Goal: Information Seeking & Learning: Learn about a topic

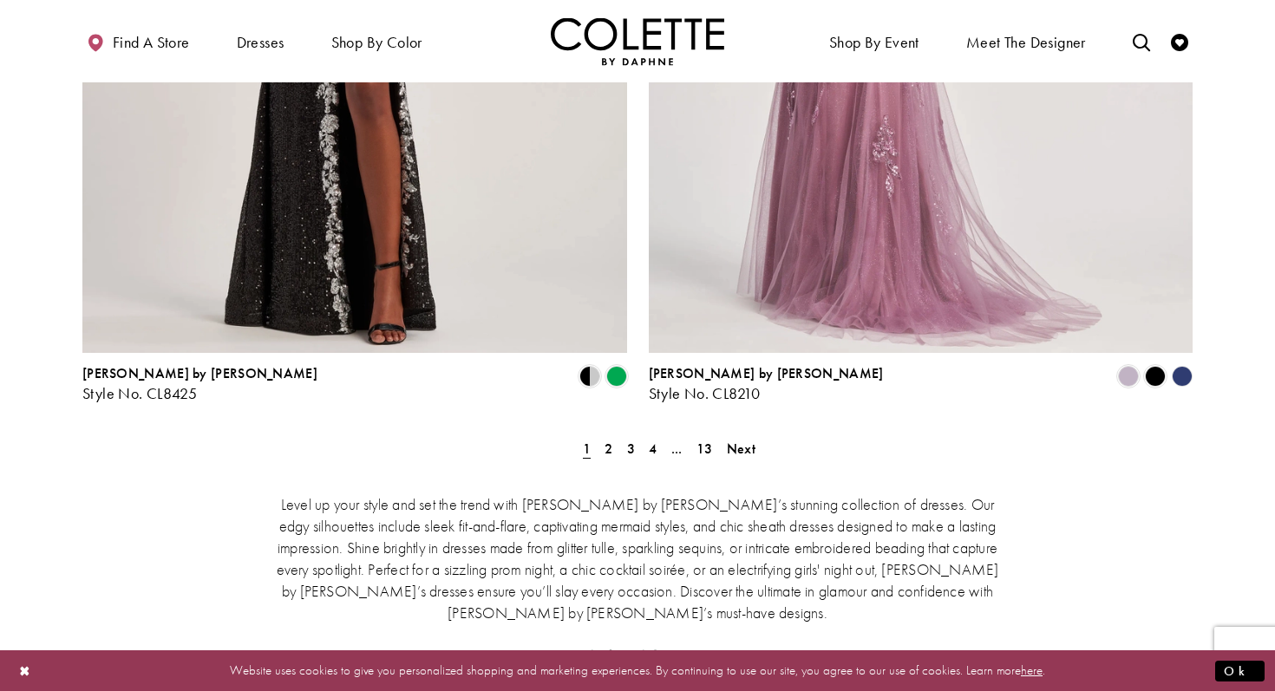
scroll to position [3191, 0]
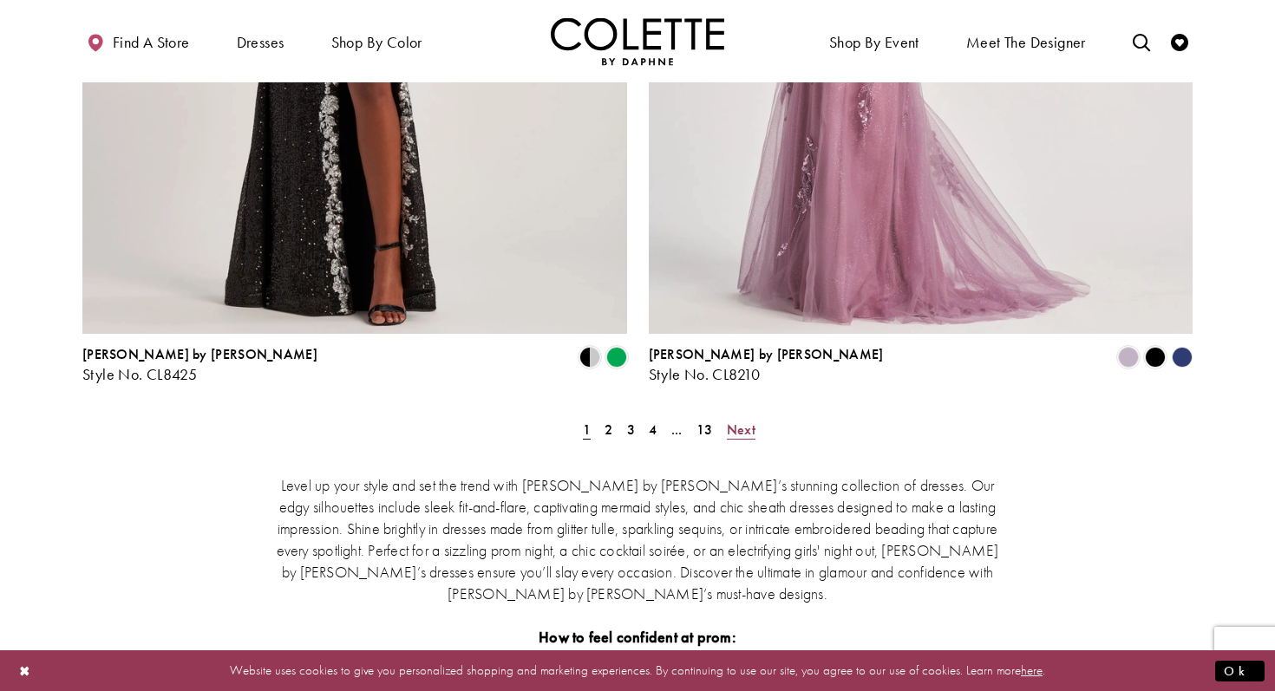
click at [738, 421] on span "Next" at bounding box center [741, 430] width 29 height 18
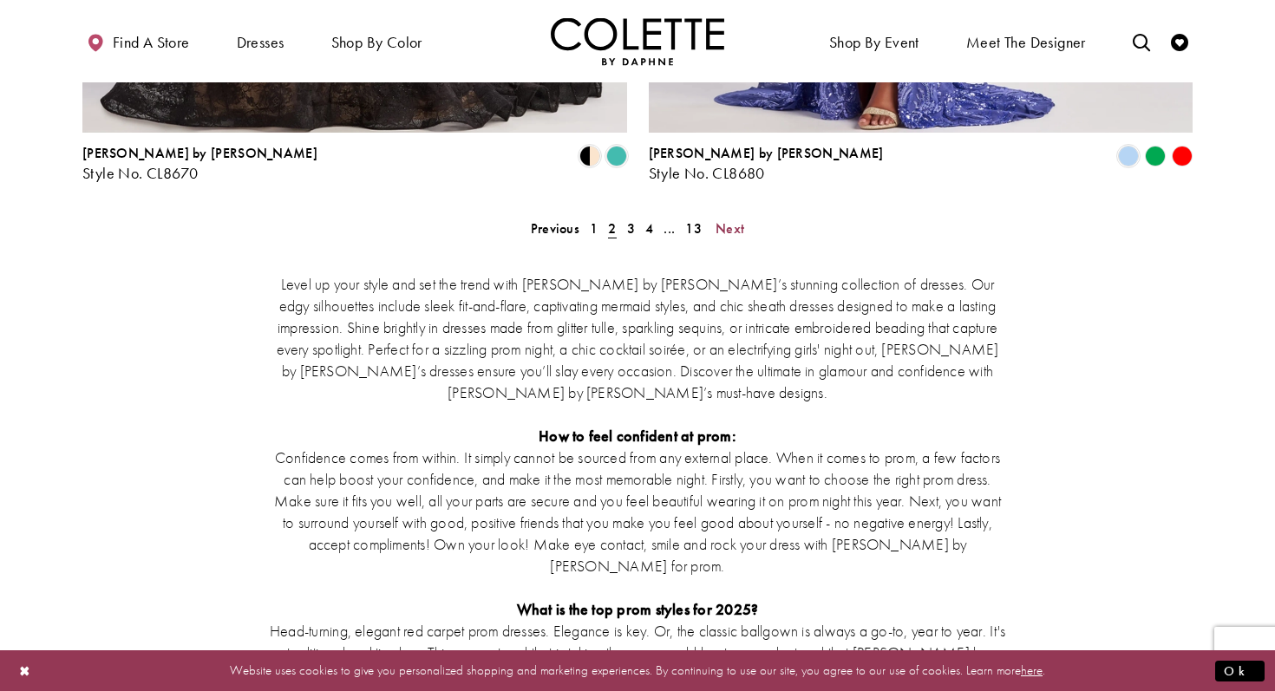
scroll to position [3274, 0]
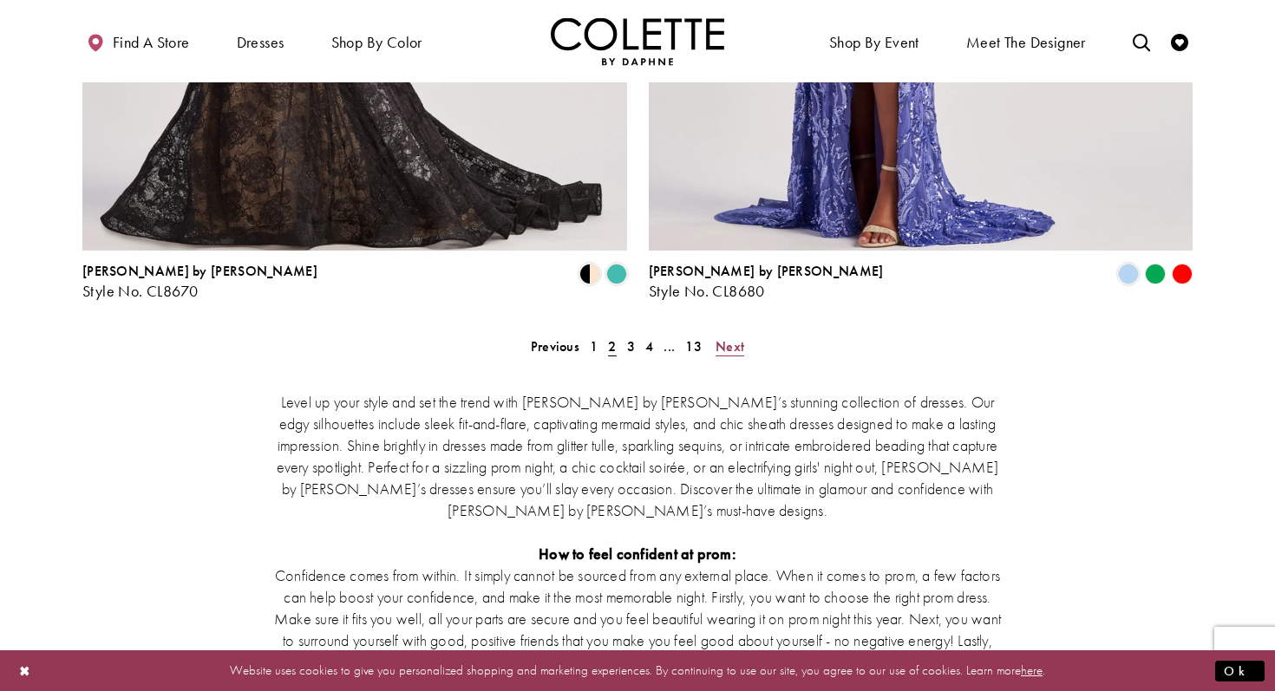
click at [734, 337] on span "Next" at bounding box center [729, 346] width 29 height 18
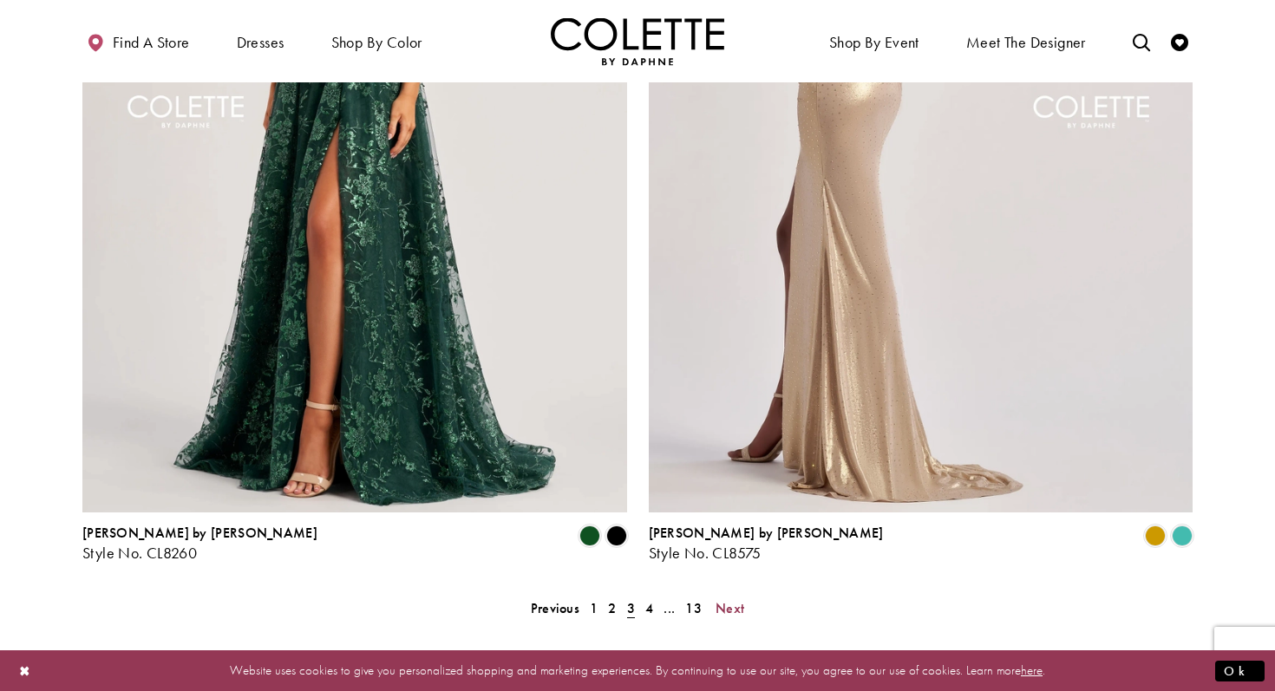
scroll to position [3050, 0]
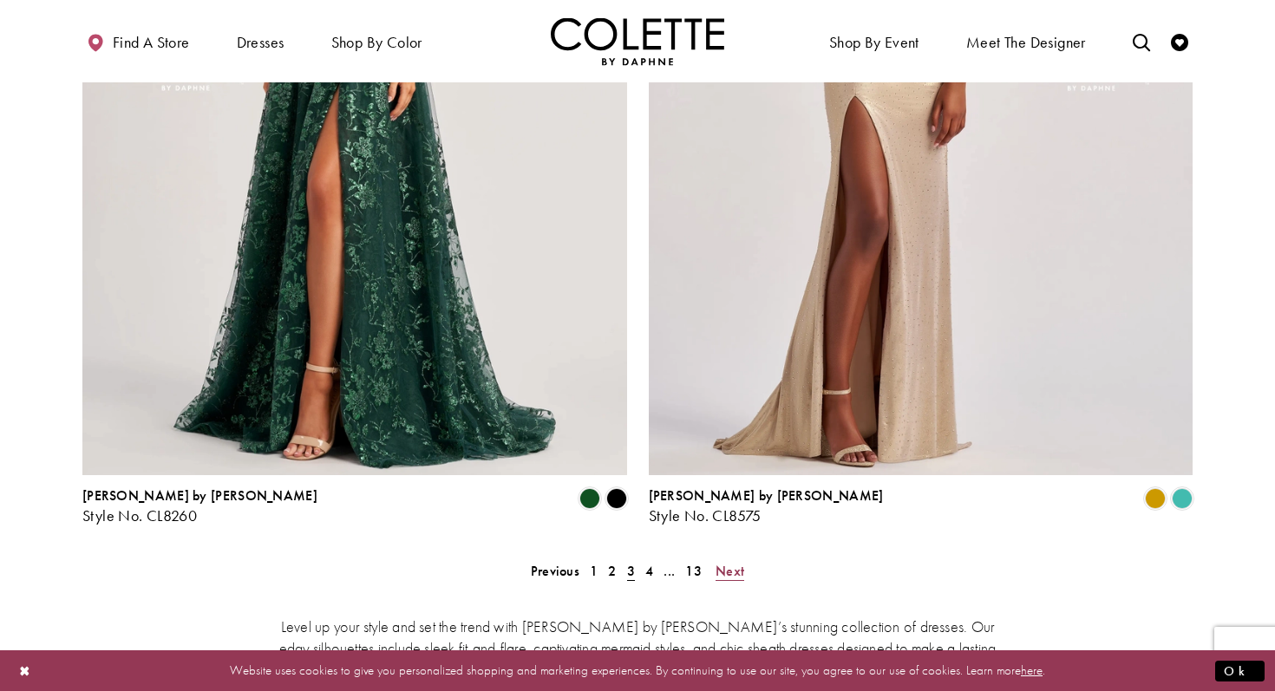
click at [732, 562] on span "Next" at bounding box center [729, 571] width 29 height 18
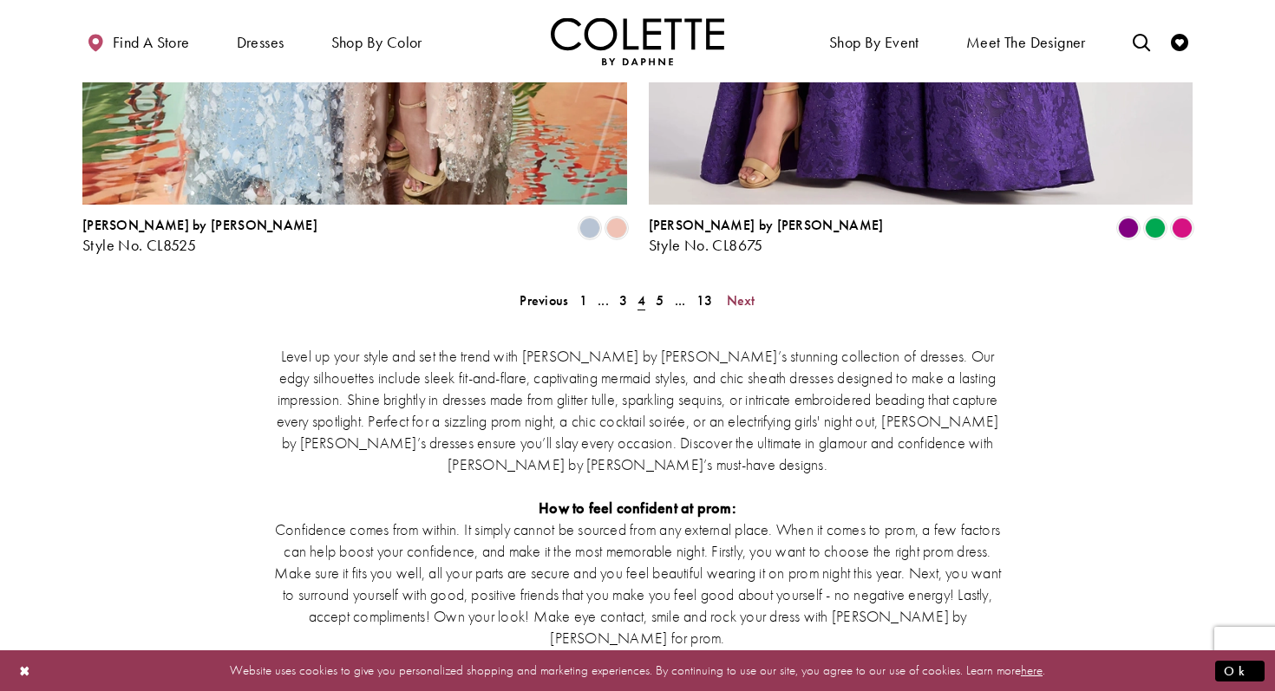
scroll to position [3322, 0]
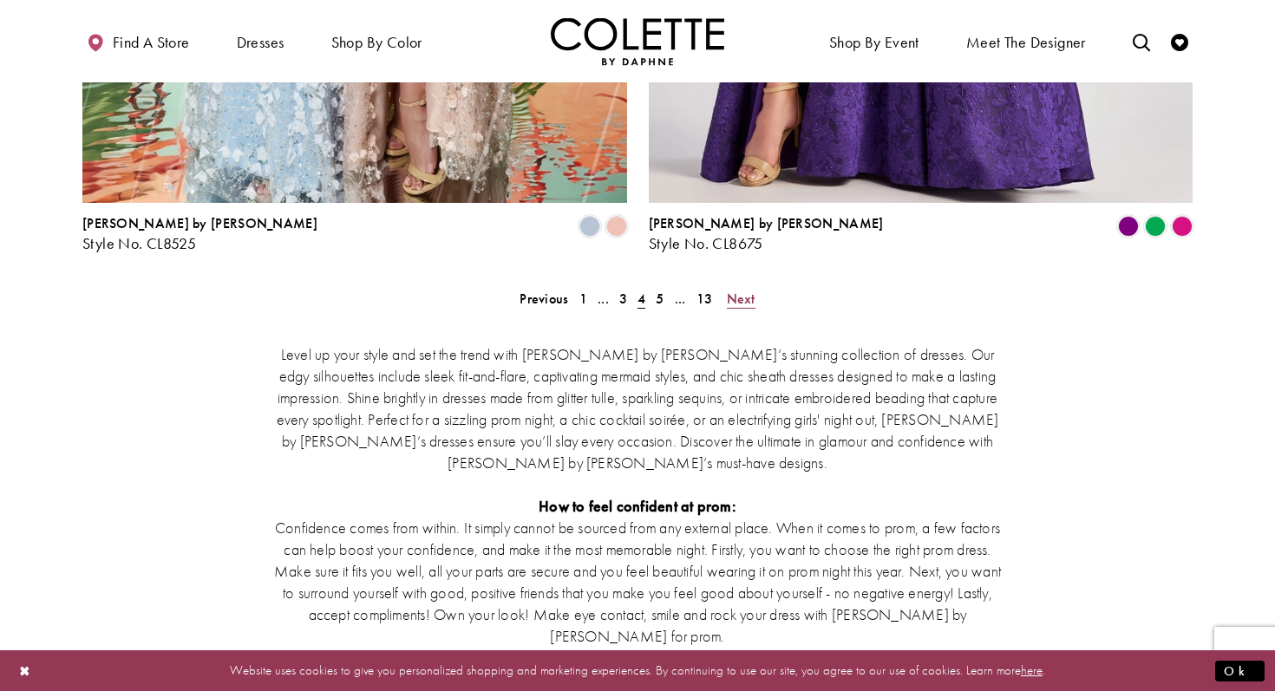
click at [742, 290] on span "Next" at bounding box center [741, 299] width 29 height 18
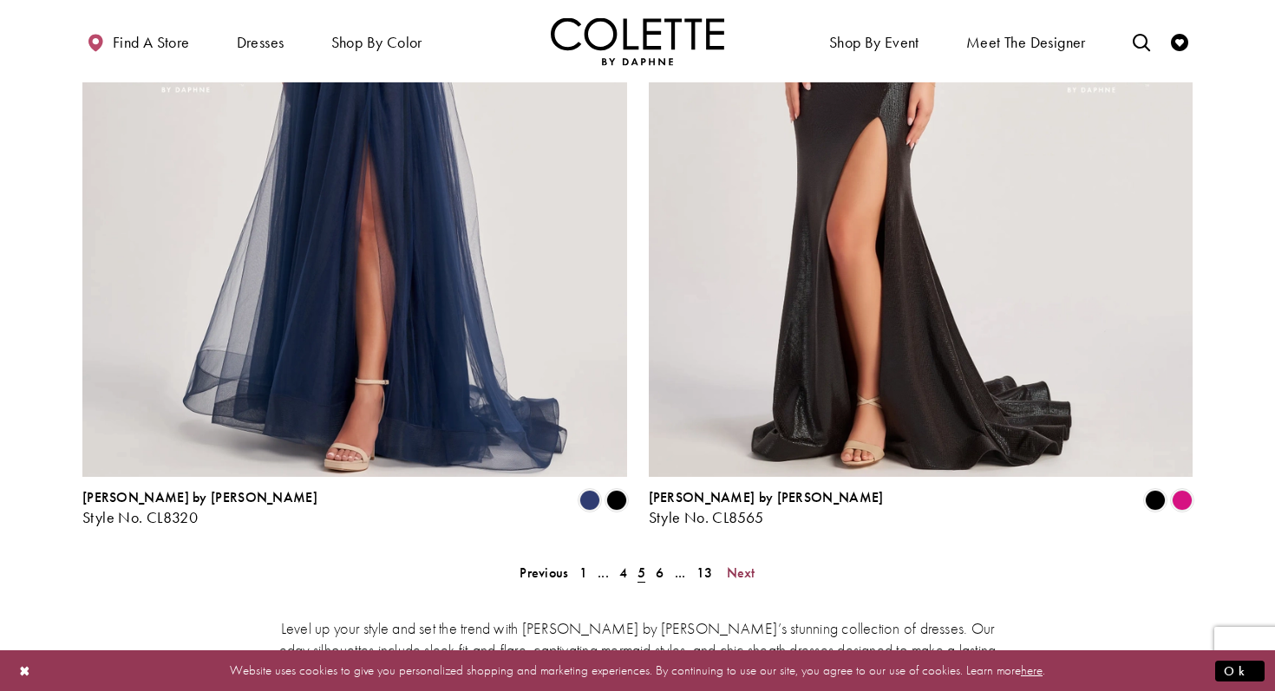
scroll to position [3118, 0]
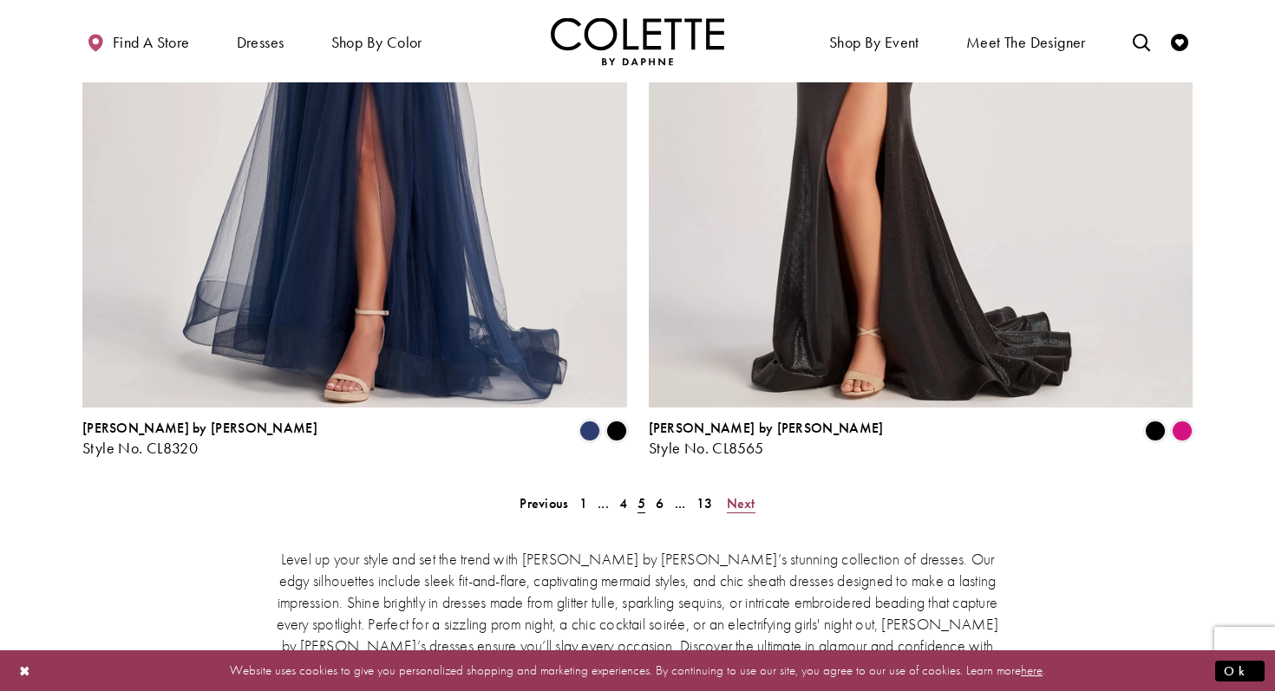
click at [737, 494] on span "Next" at bounding box center [741, 503] width 29 height 18
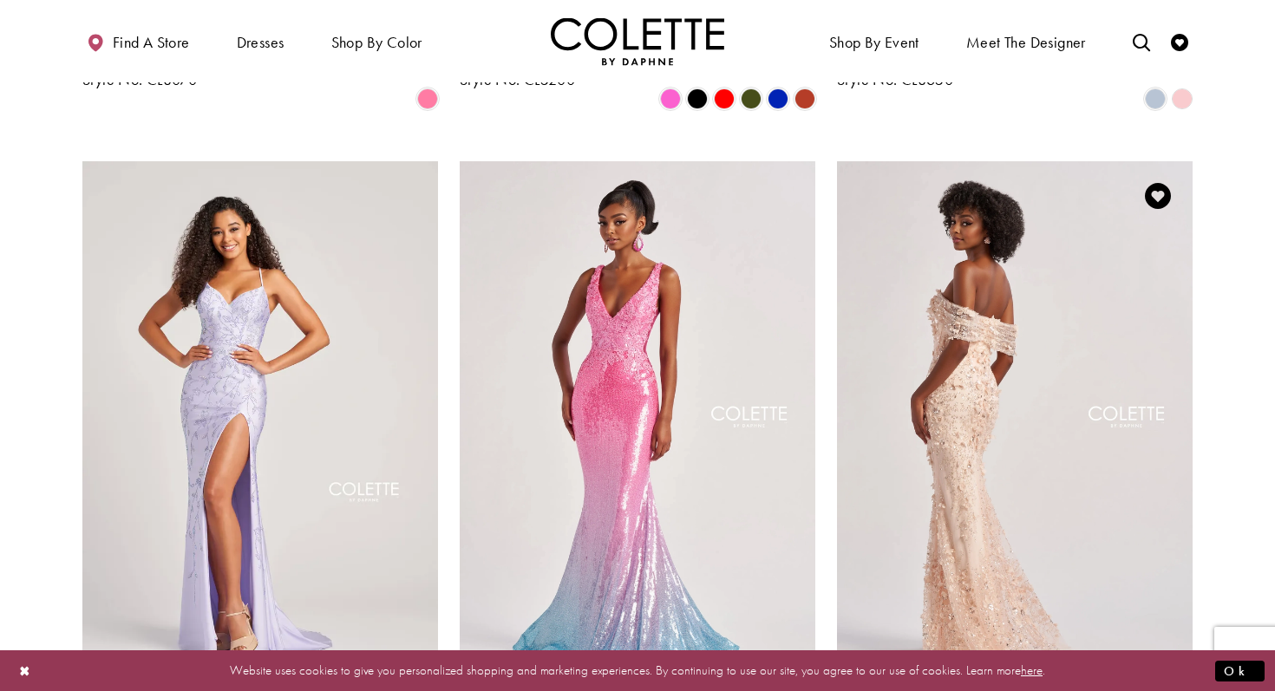
scroll to position [1927, 0]
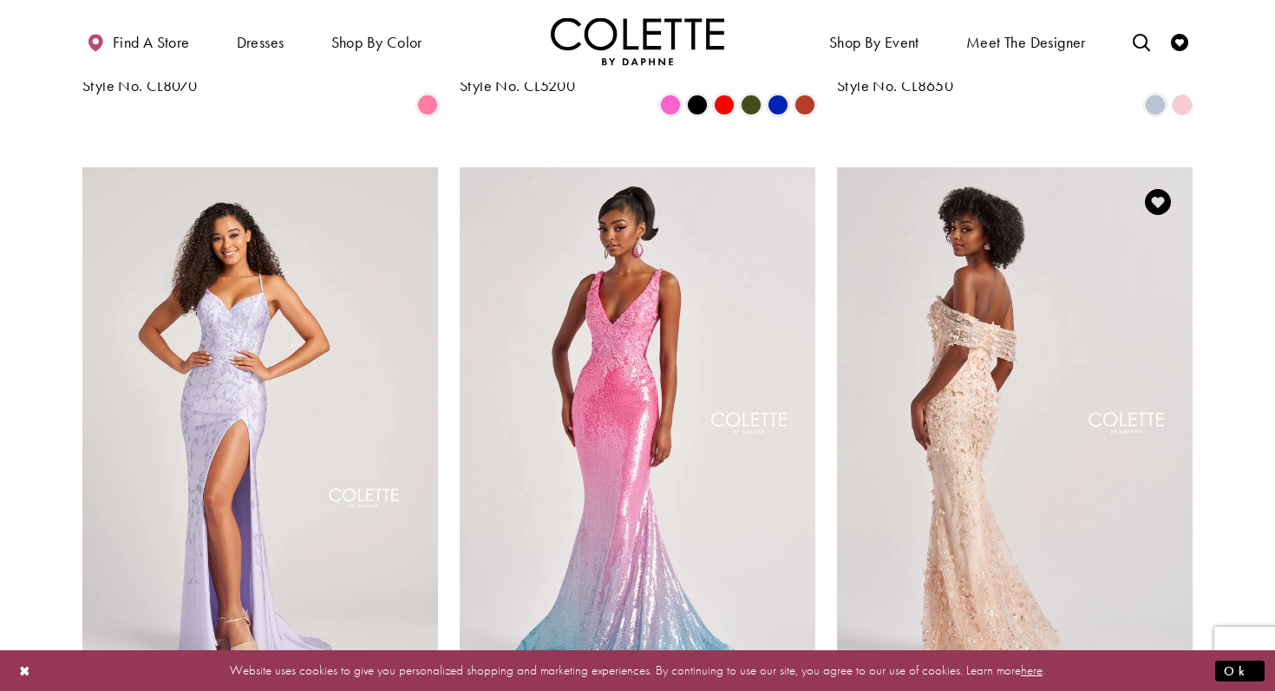
click at [956, 326] on img "Visit Colette by Daphne Style No. CL8530 Page" at bounding box center [1015, 425] width 356 height 517
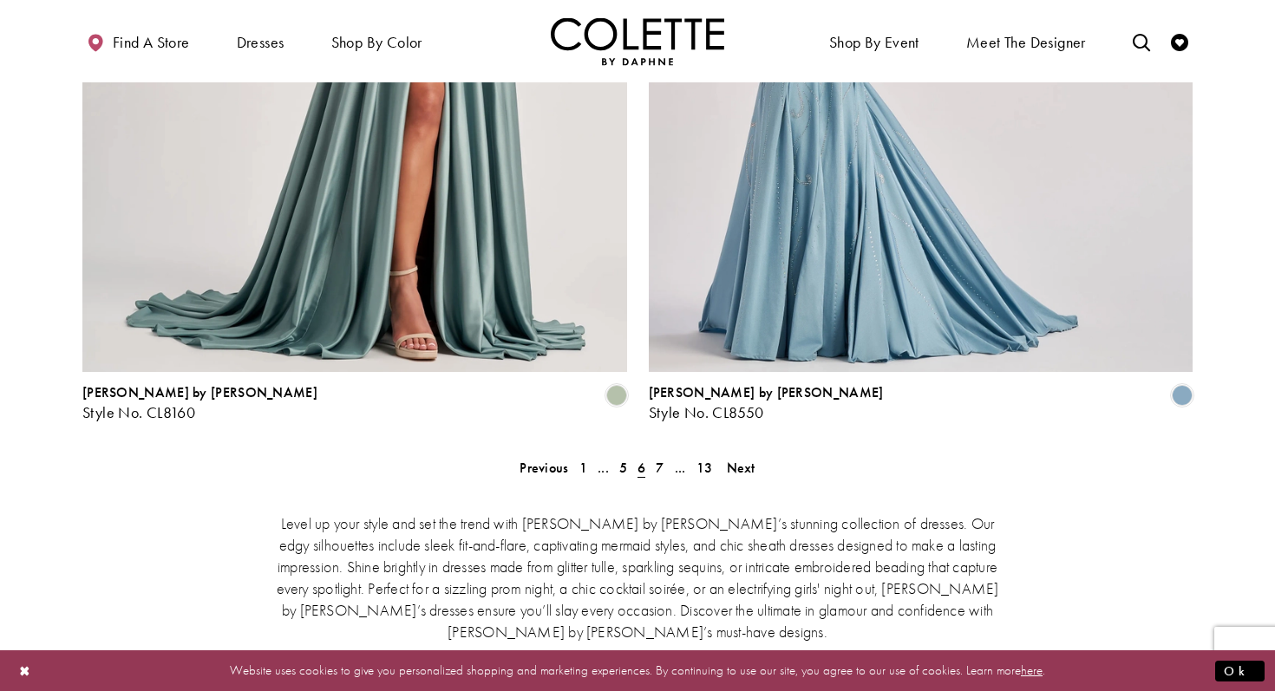
scroll to position [3039, 0]
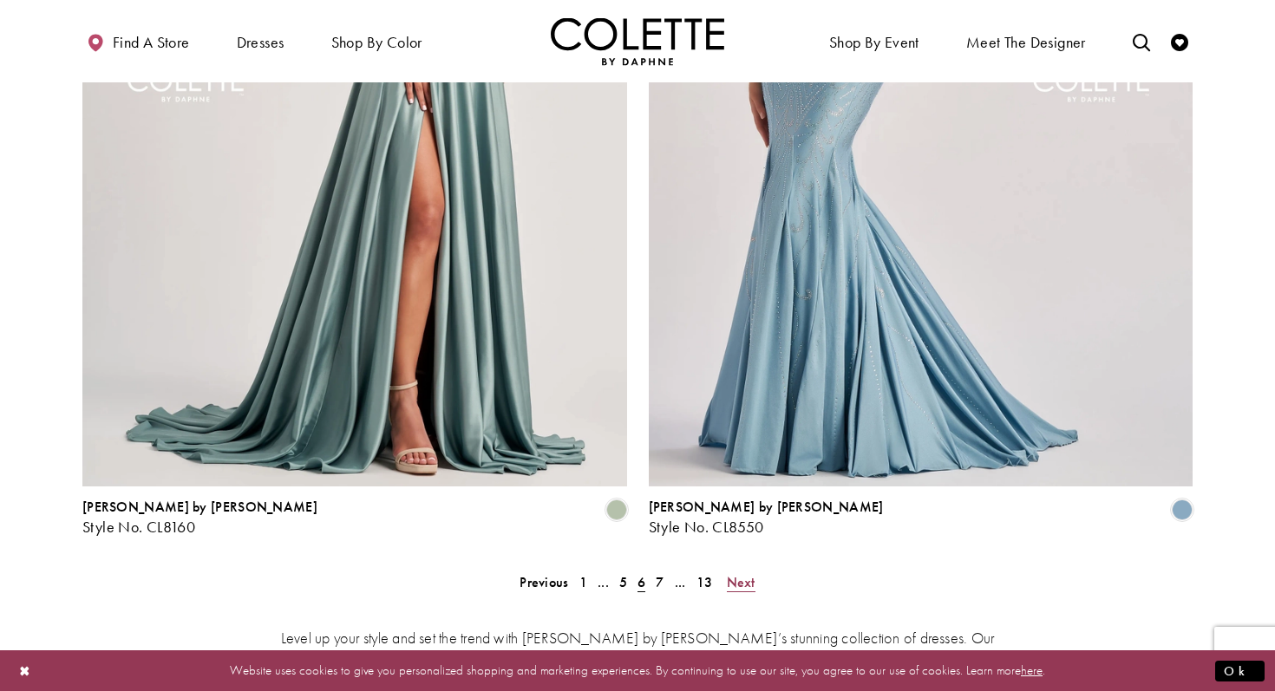
click at [736, 573] on span "Next" at bounding box center [741, 582] width 29 height 18
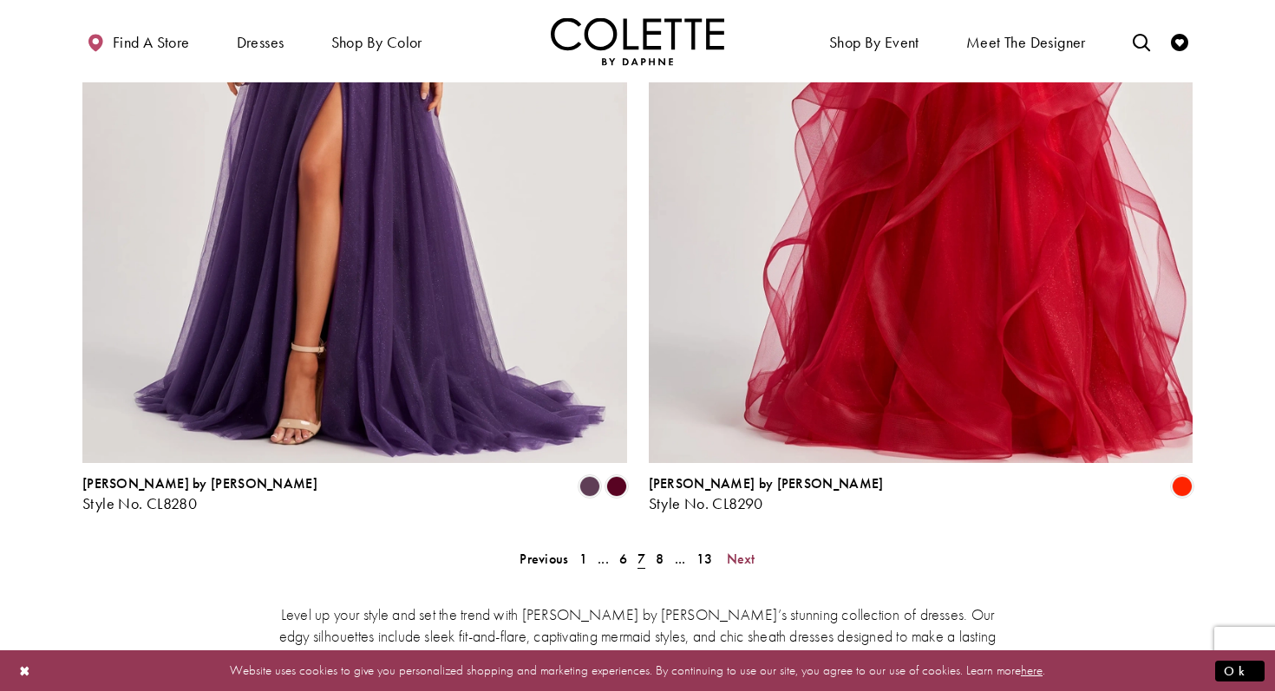
scroll to position [3068, 0]
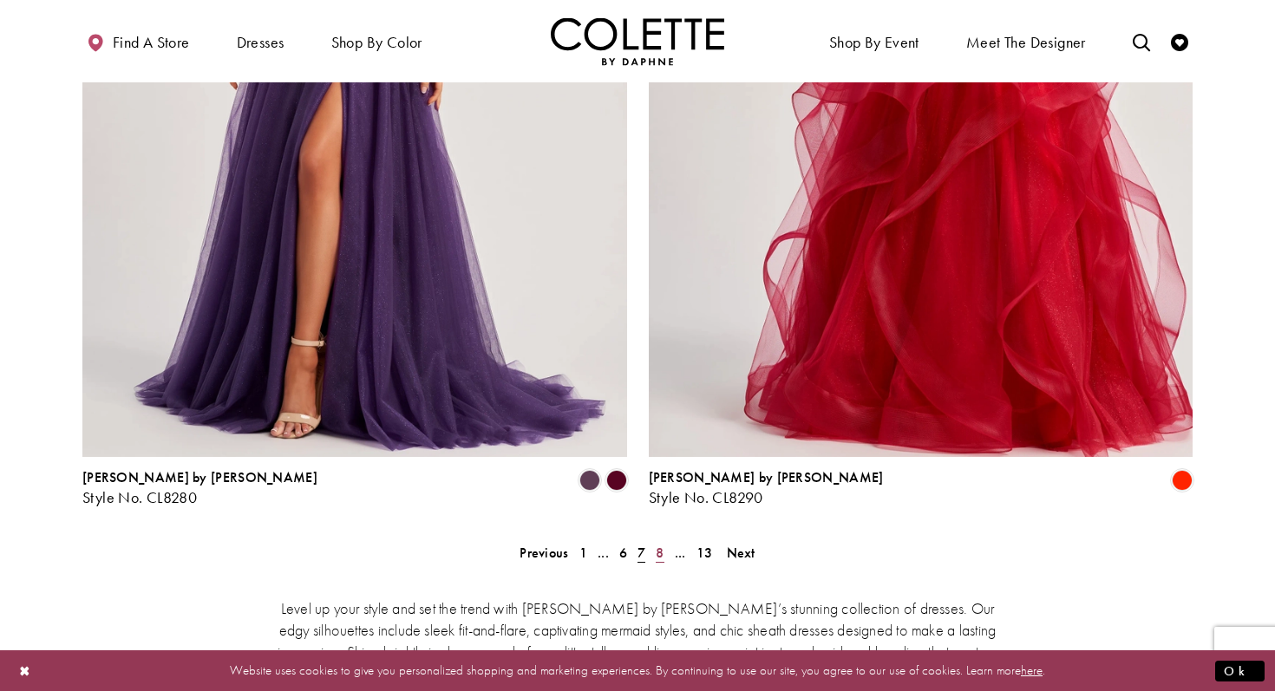
click at [662, 544] on span "8" at bounding box center [660, 553] width 8 height 18
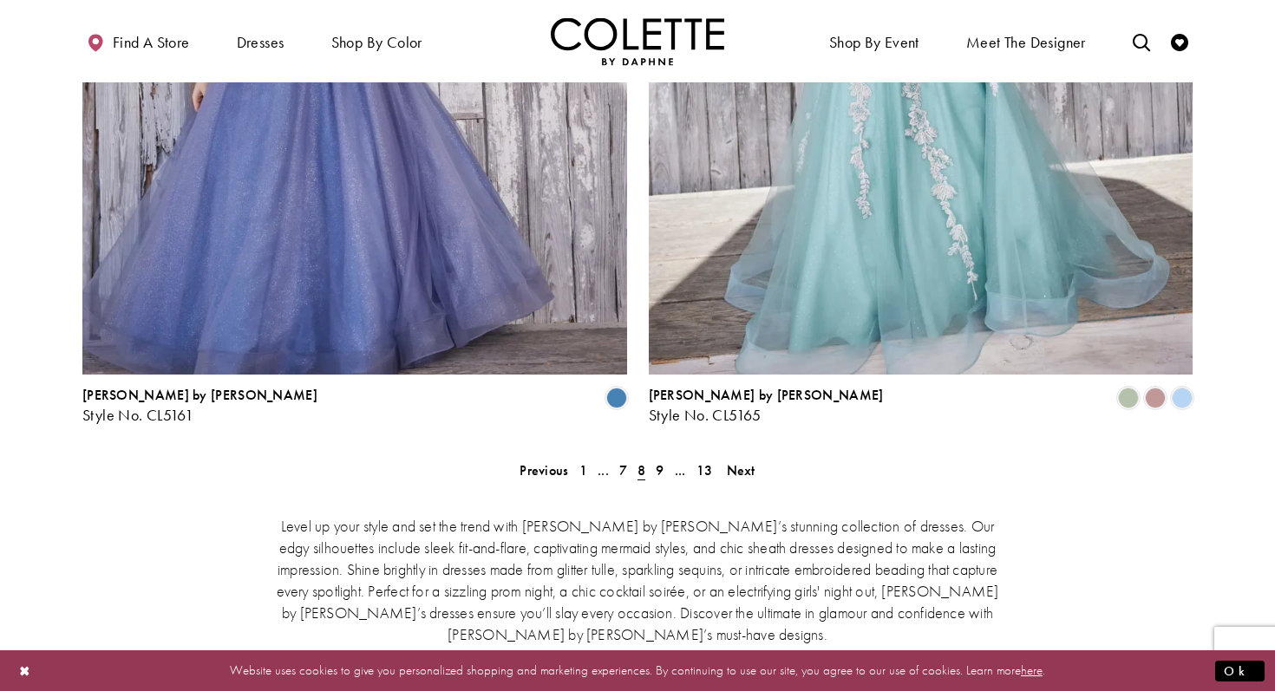
scroll to position [3165, 0]
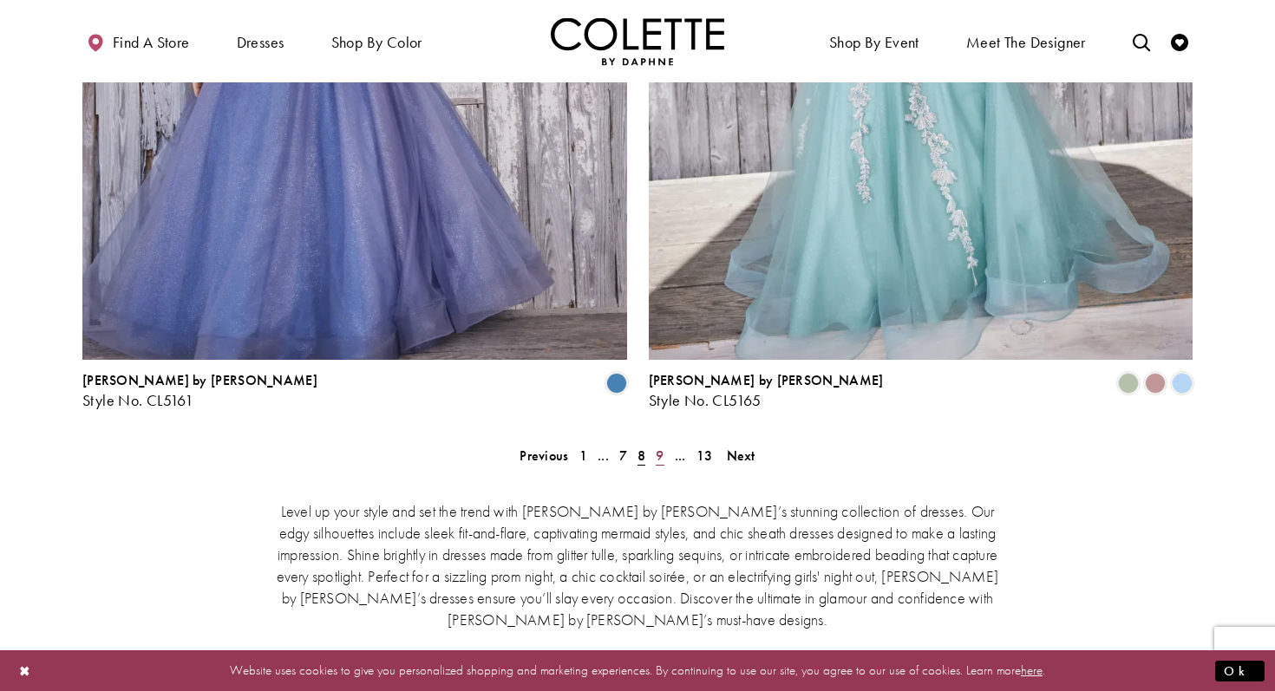
click at [662, 447] on span "9" at bounding box center [660, 456] width 8 height 18
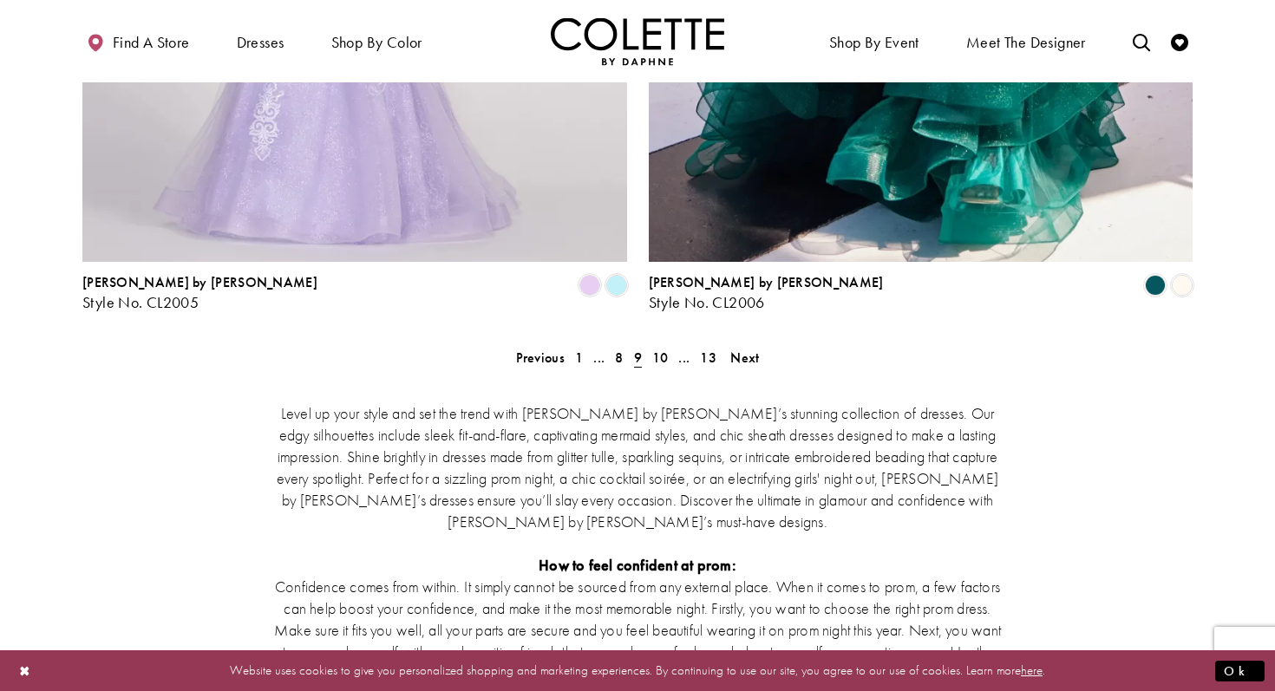
scroll to position [3268, 0]
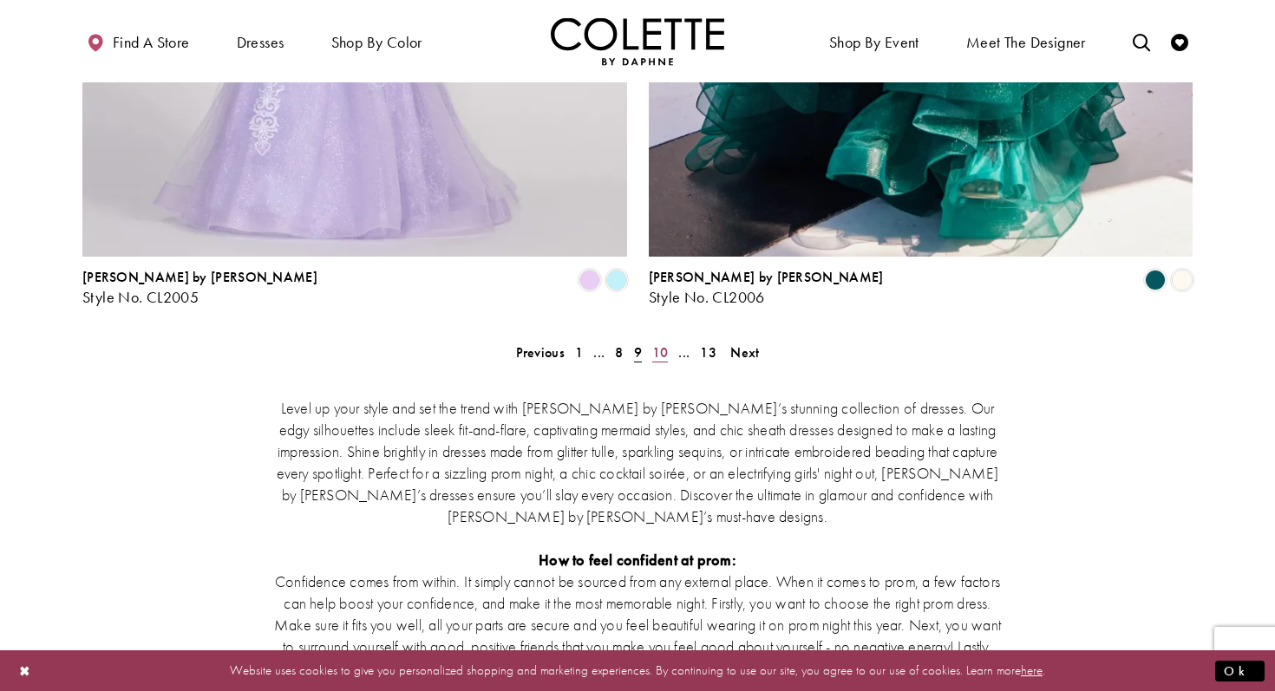
click at [656, 343] on span "10" at bounding box center [660, 352] width 16 height 18
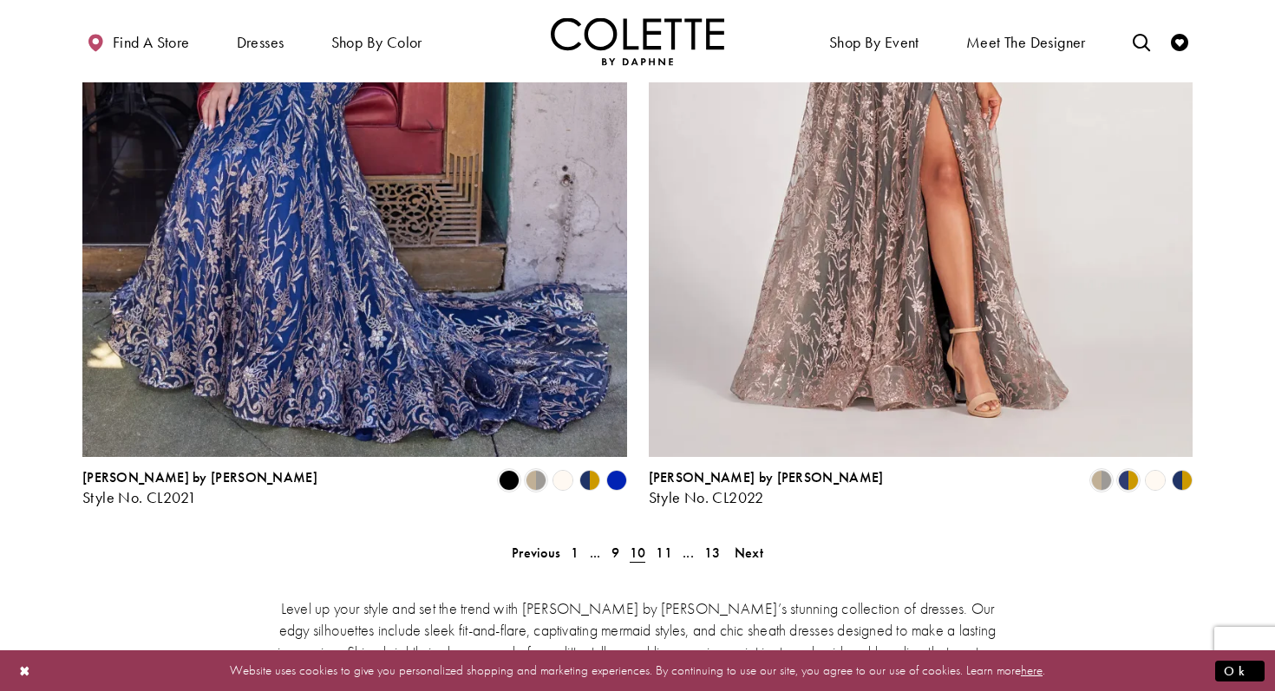
scroll to position [3083, 0]
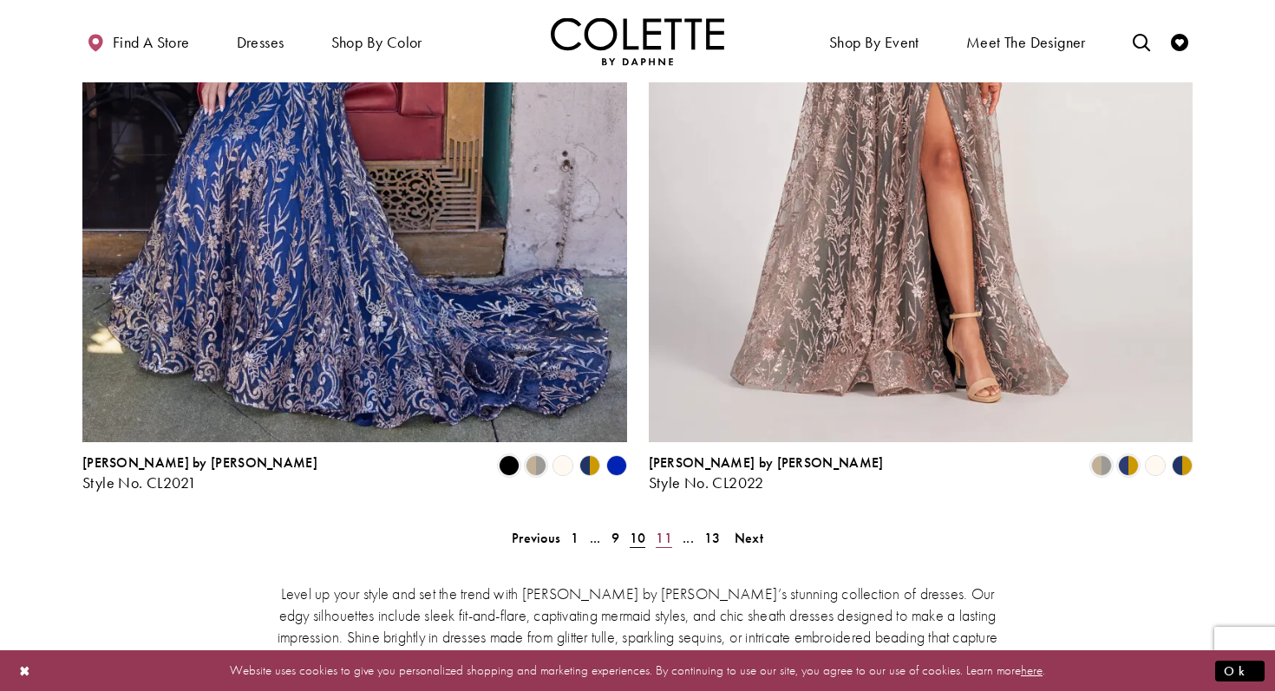
click at [669, 529] on span "11" at bounding box center [664, 538] width 16 height 18
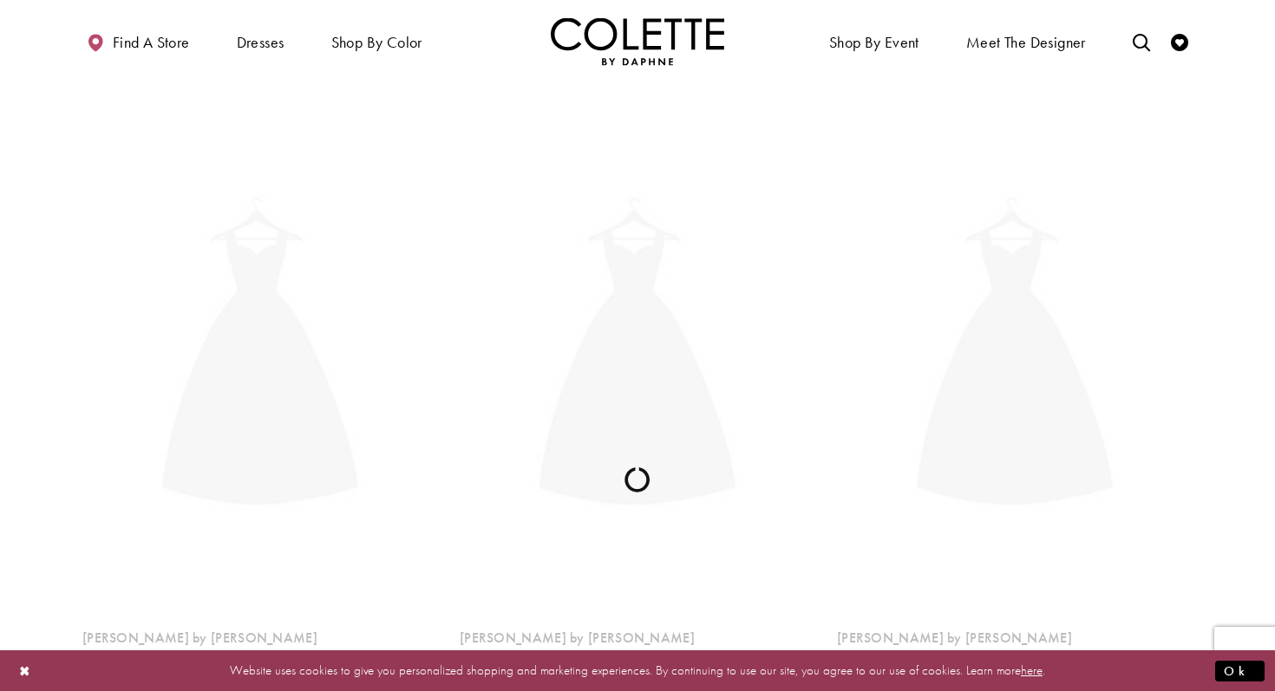
scroll to position [94, 0]
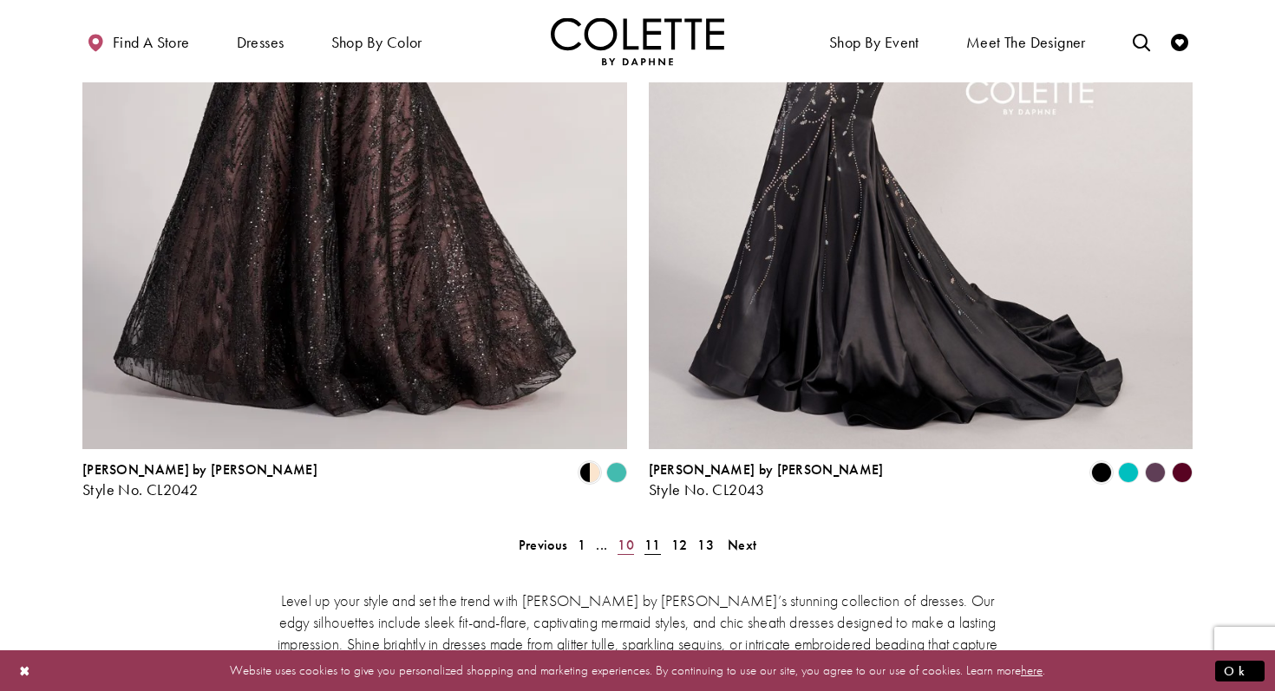
click at [625, 536] on span "10" at bounding box center [625, 545] width 16 height 18
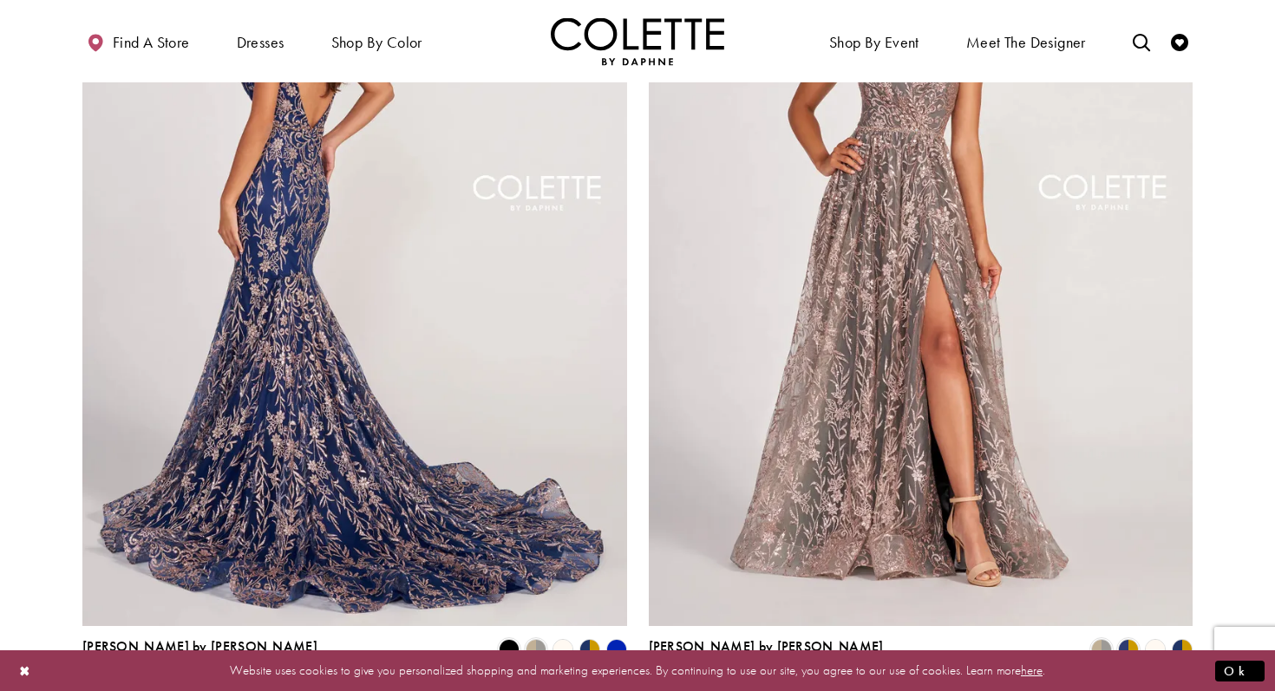
scroll to position [3196, 0]
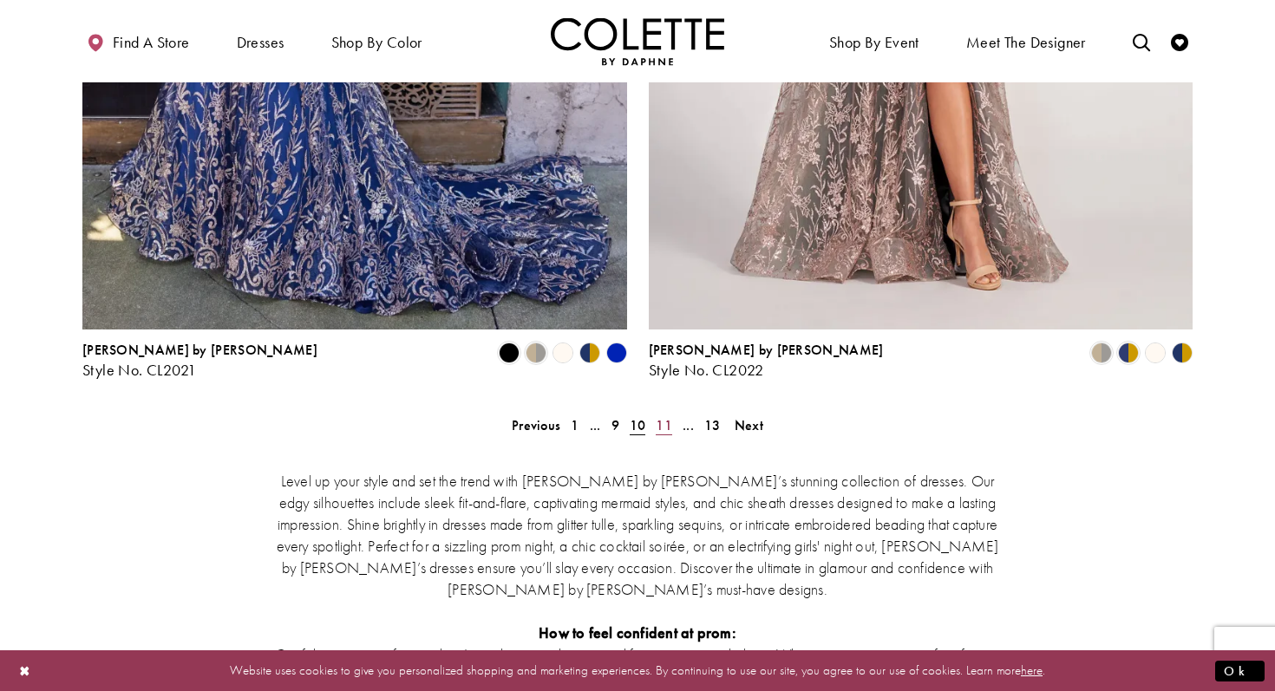
click at [661, 416] on span "11" at bounding box center [664, 425] width 16 height 18
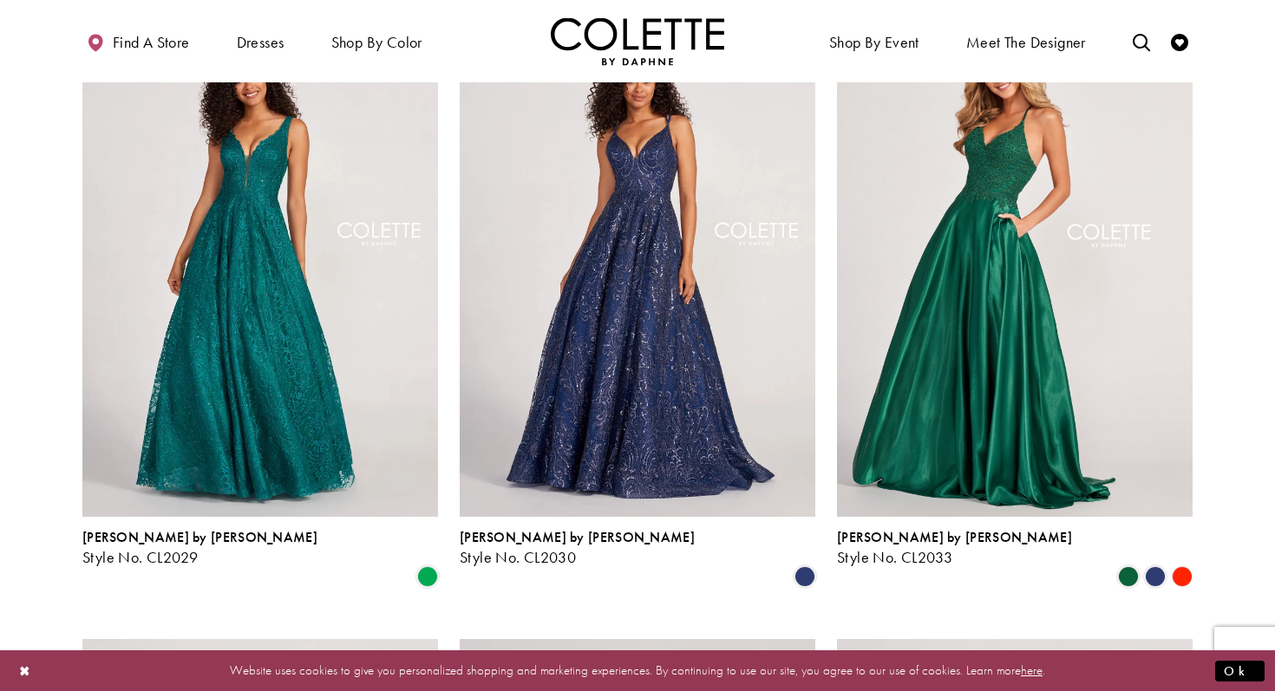
scroll to position [1457, 0]
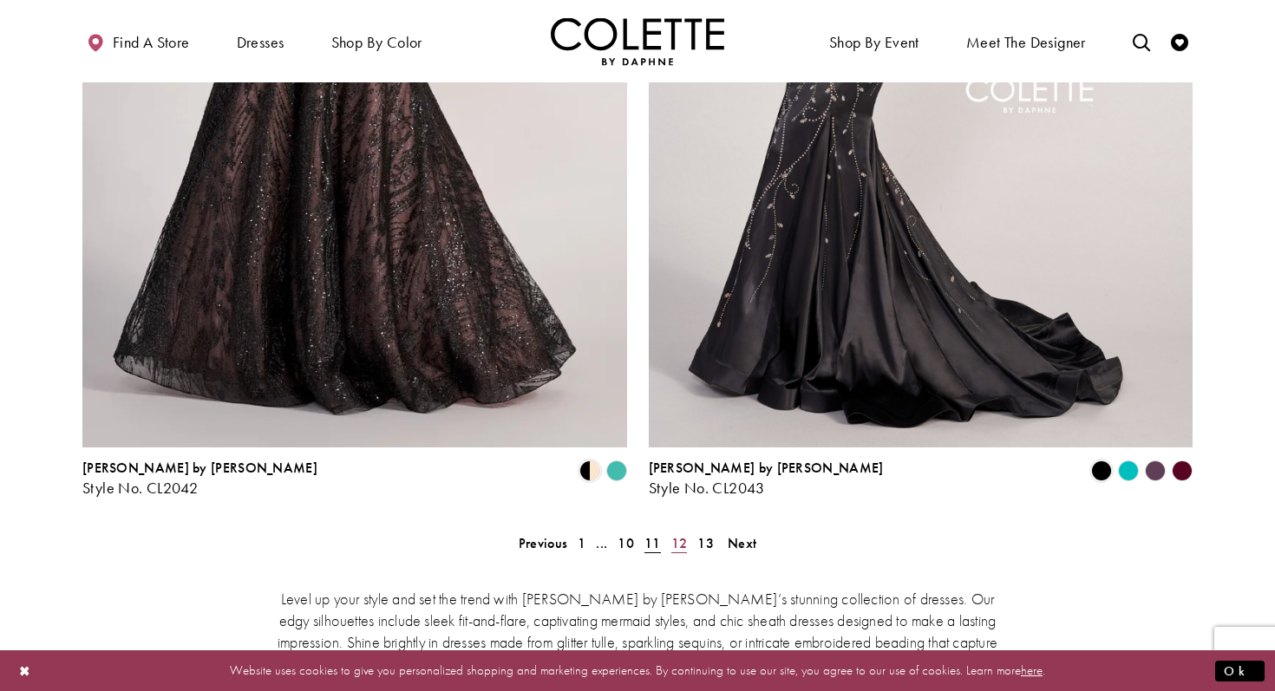
click at [678, 534] on span "12" at bounding box center [679, 543] width 16 height 18
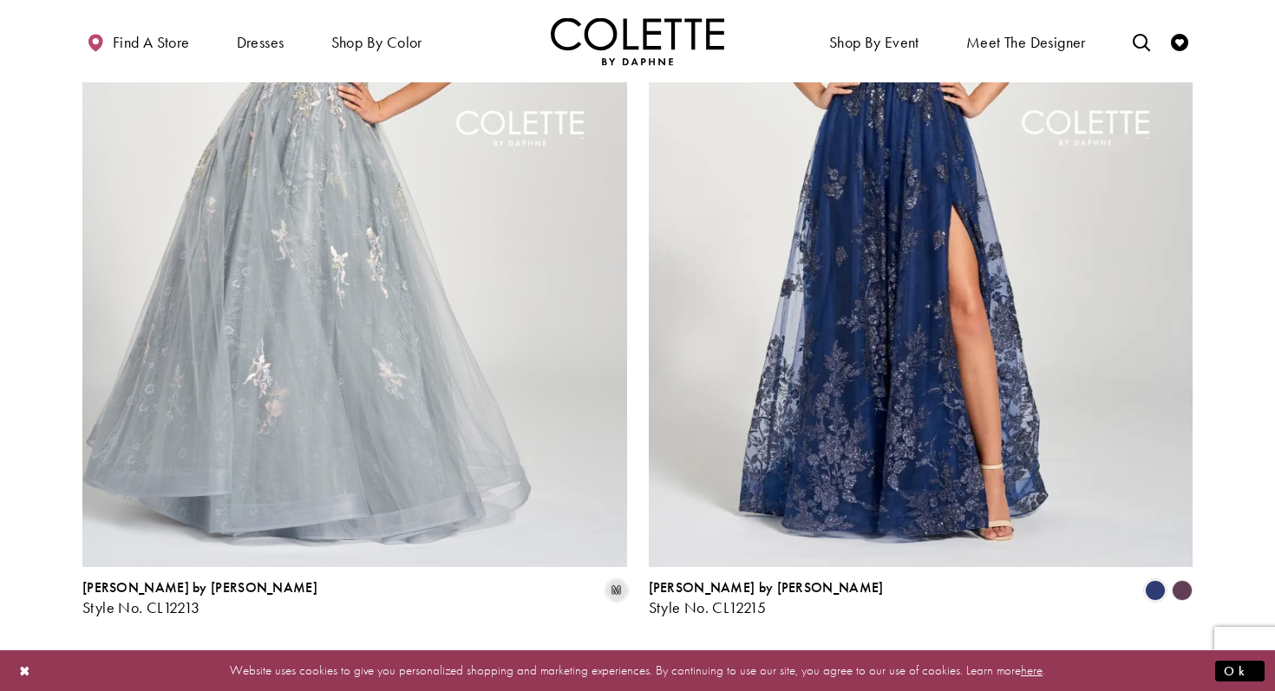
scroll to position [2988, 0]
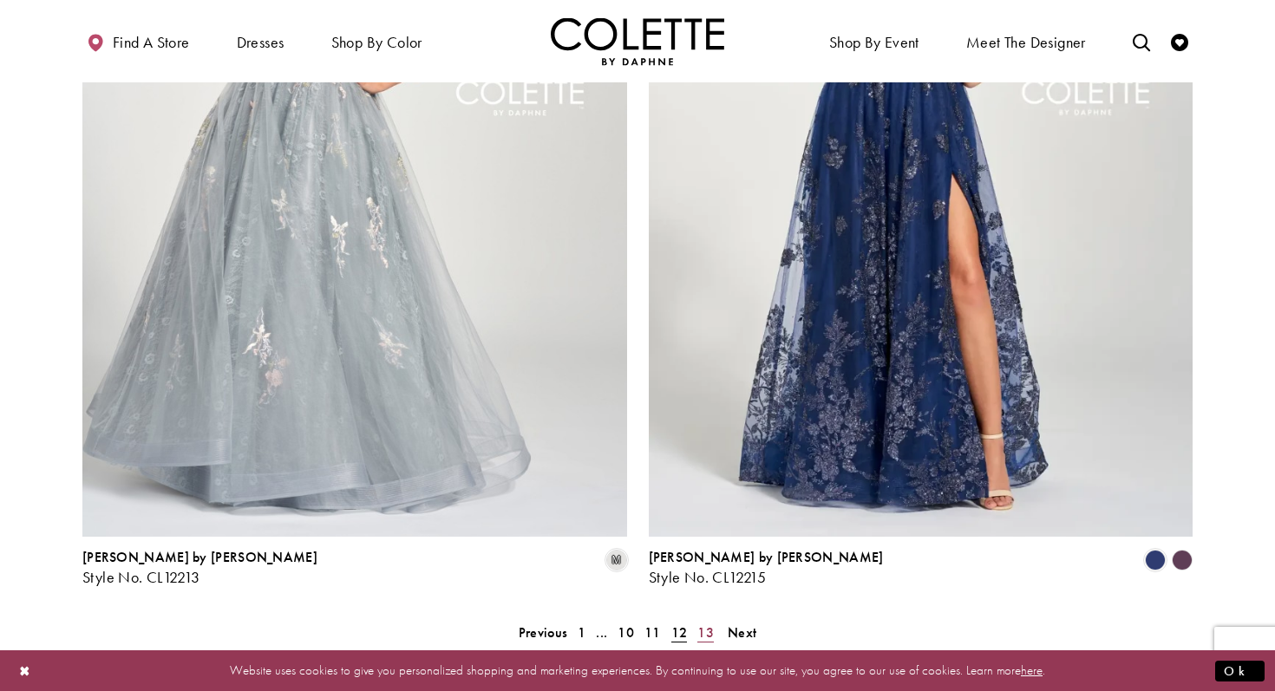
click at [703, 624] on span "13" at bounding box center [705, 633] width 16 height 18
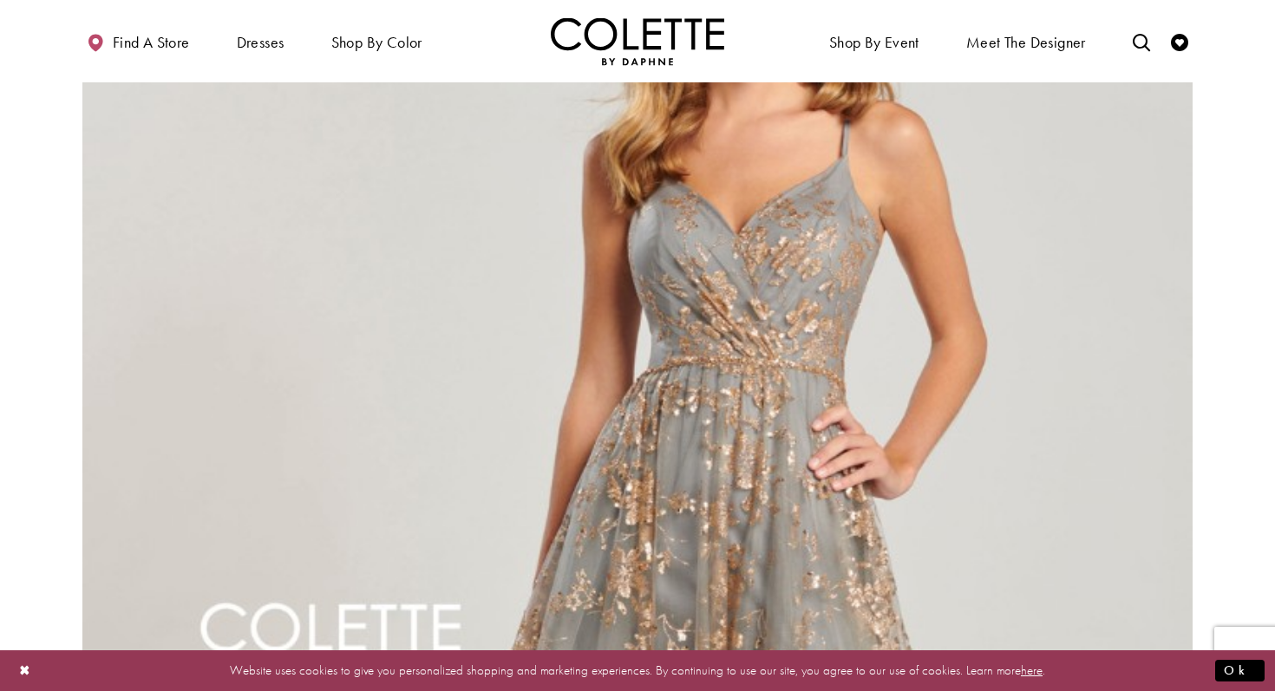
scroll to position [1949, 0]
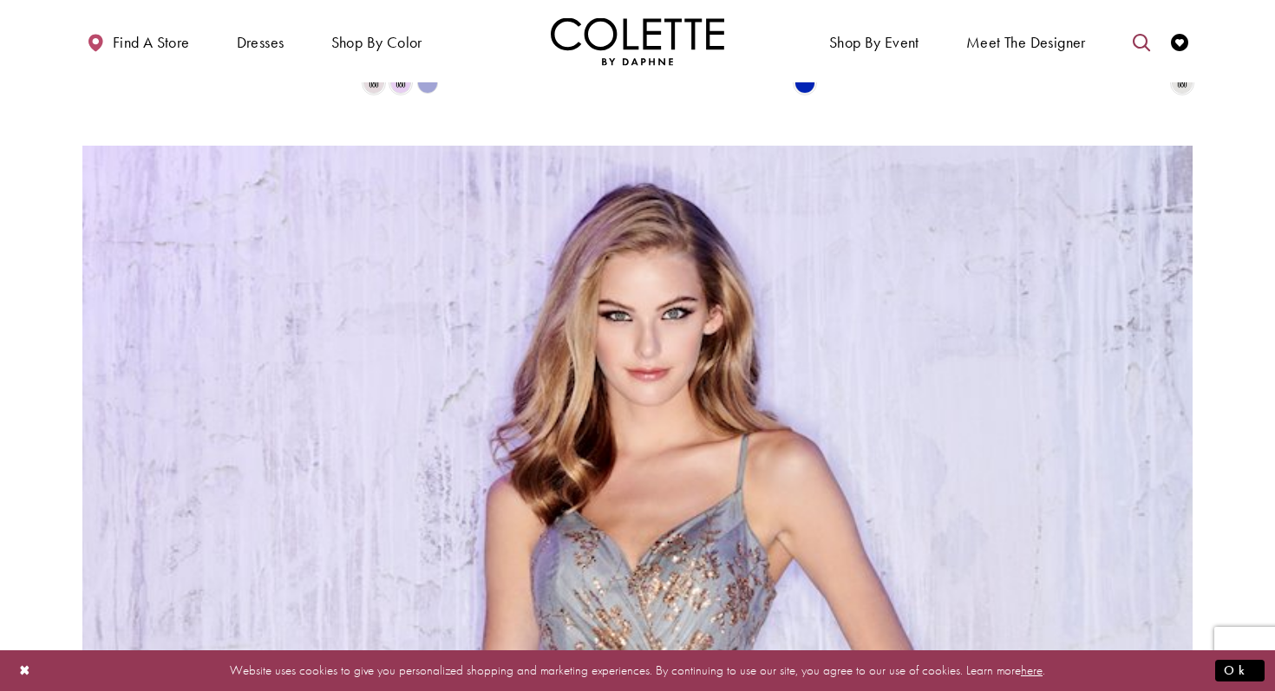
click at [1147, 39] on icon "Toggle search" at bounding box center [1141, 42] width 17 height 17
click at [1065, 38] on input "Search" at bounding box center [1052, 42] width 209 height 26
type input "*"
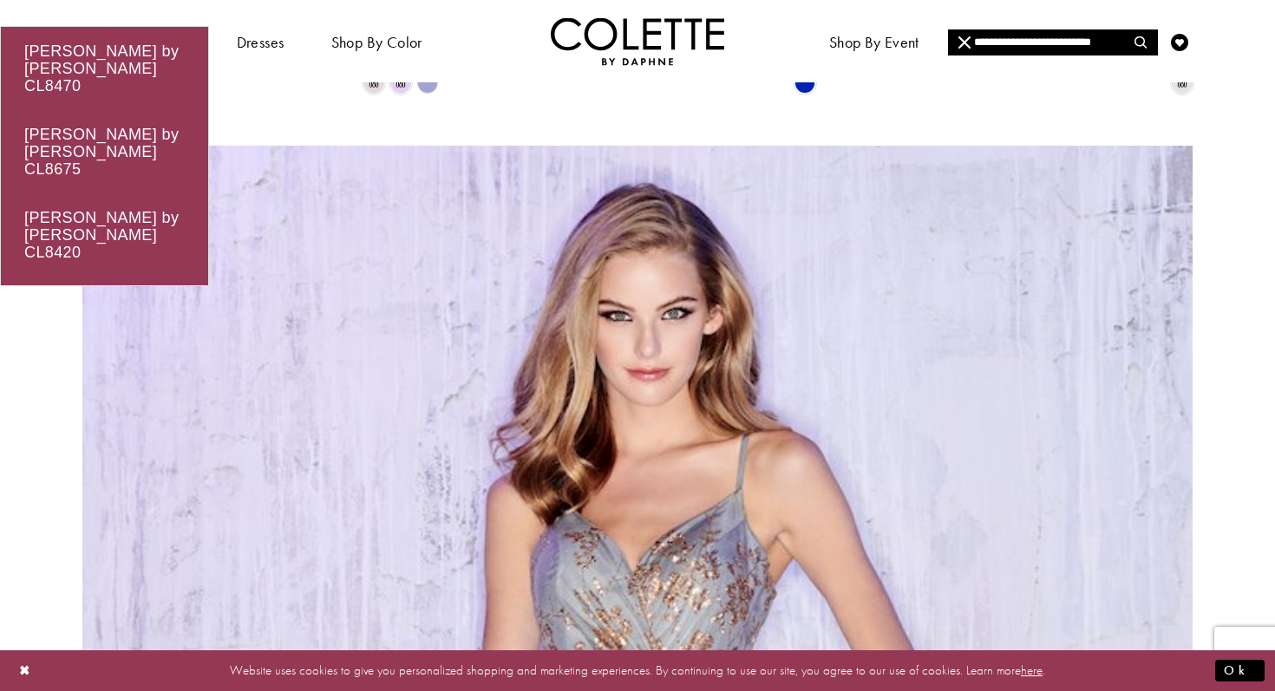
type input "**********"
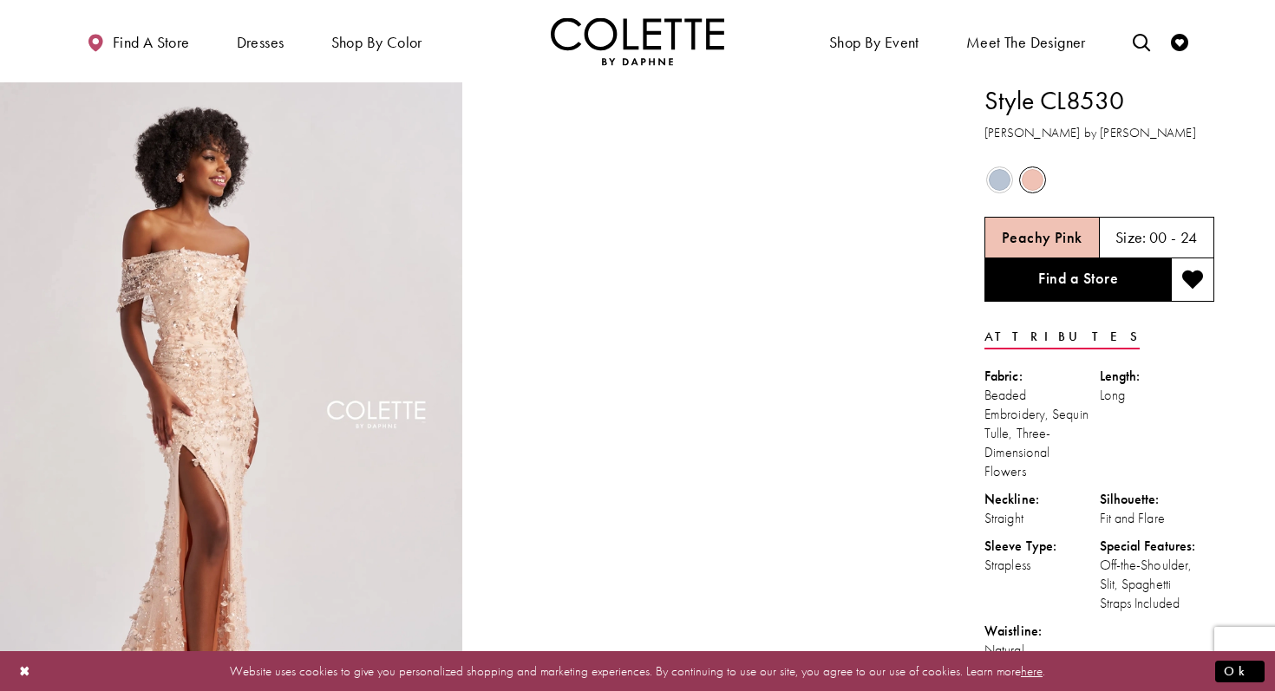
click at [992, 182] on span "Product color controls state depends on size chosen" at bounding box center [1000, 180] width 22 height 22
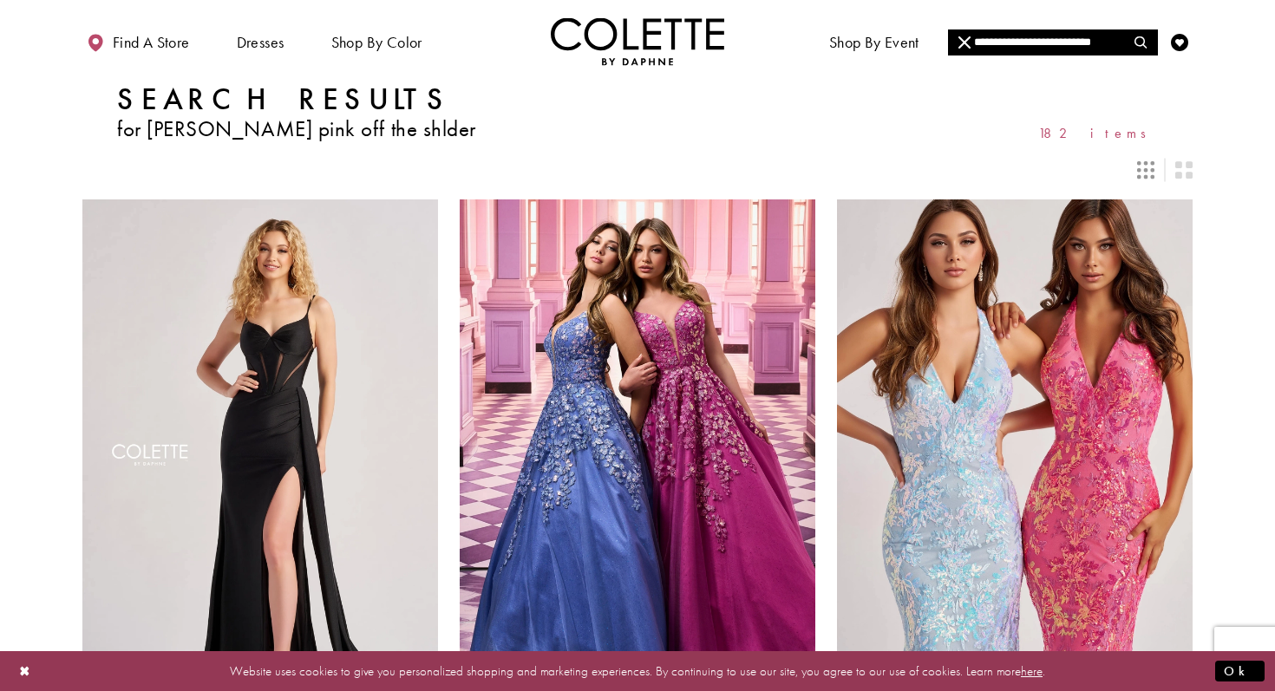
click at [1092, 39] on input "**********" at bounding box center [1052, 42] width 209 height 26
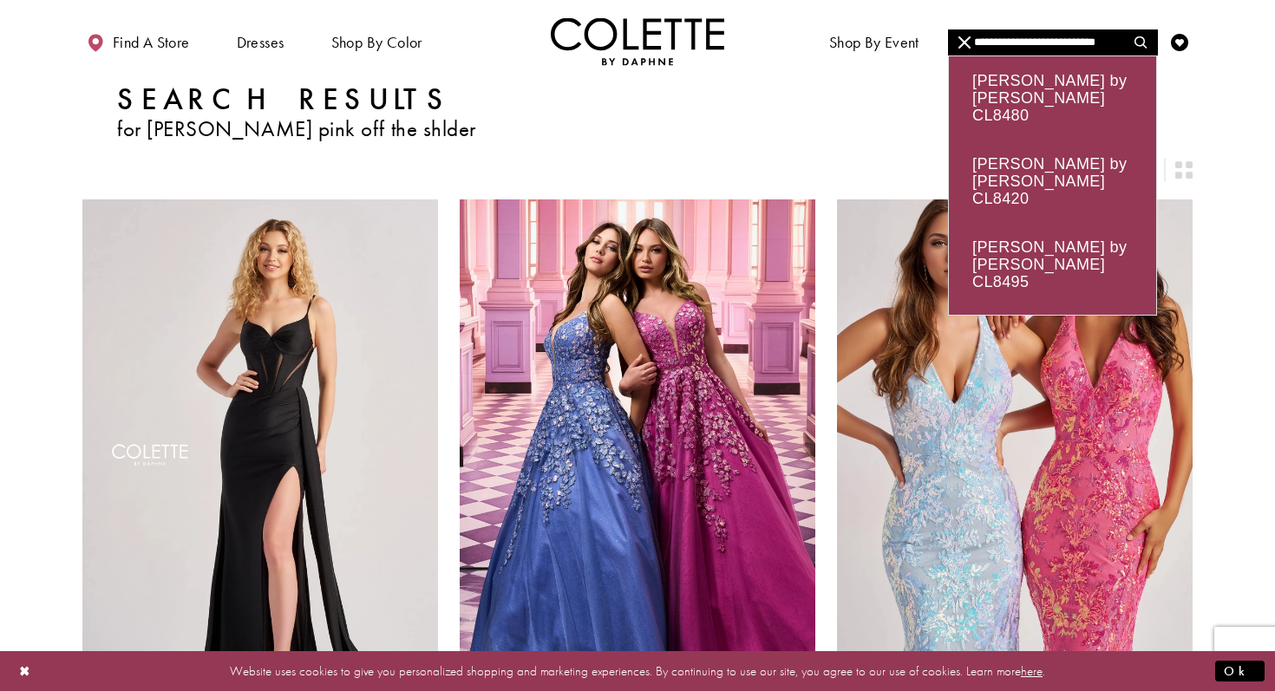
type input "**********"
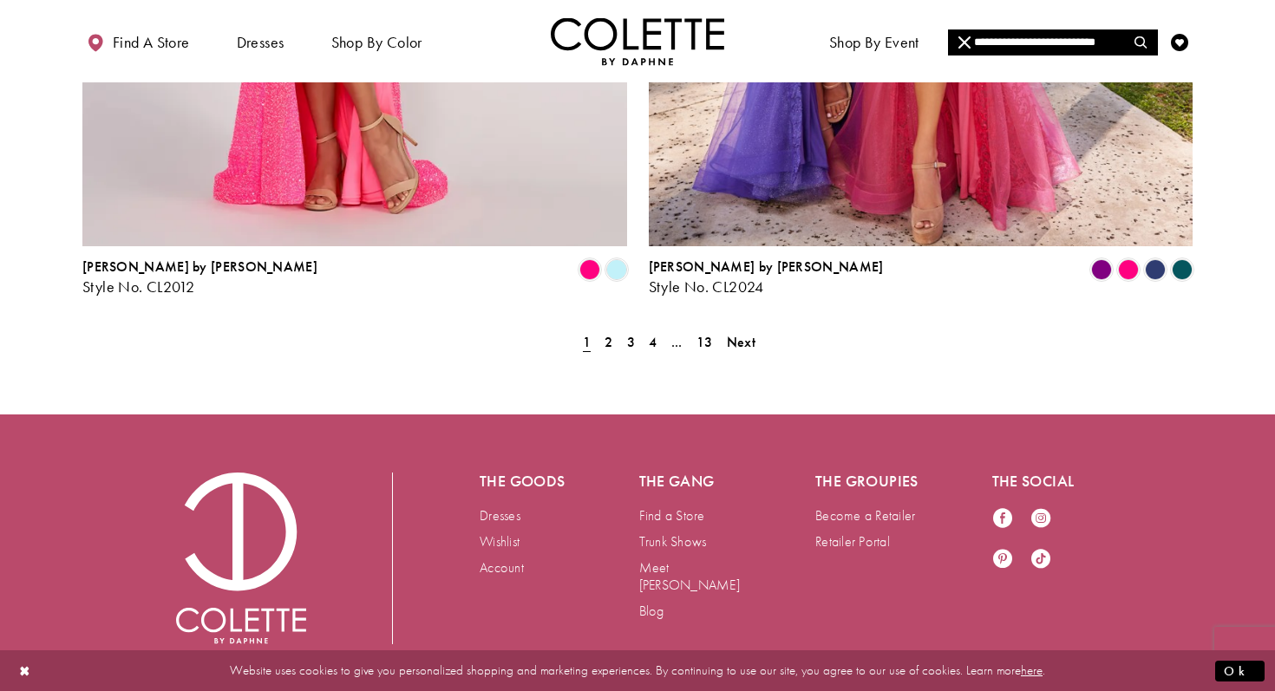
scroll to position [3294, 0]
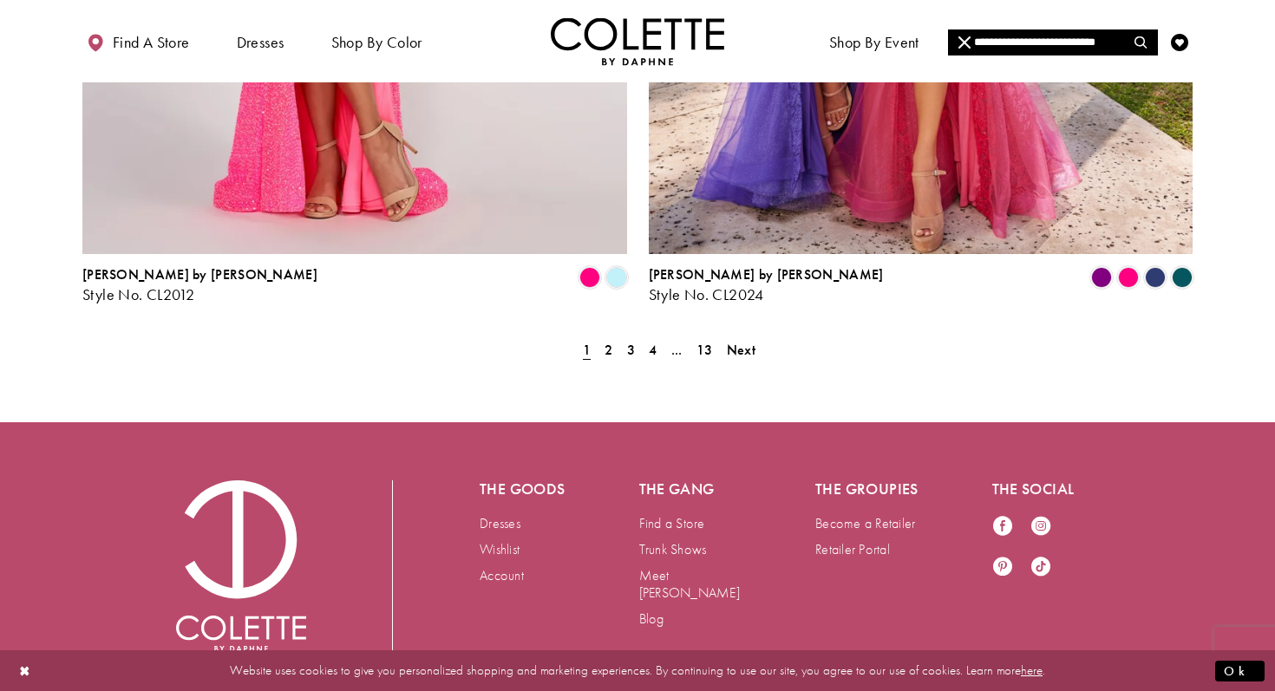
click at [1031, 46] on input "**********" at bounding box center [1052, 42] width 209 height 26
click at [1010, 42] on input "**********" at bounding box center [1052, 42] width 209 height 26
type input "**********"
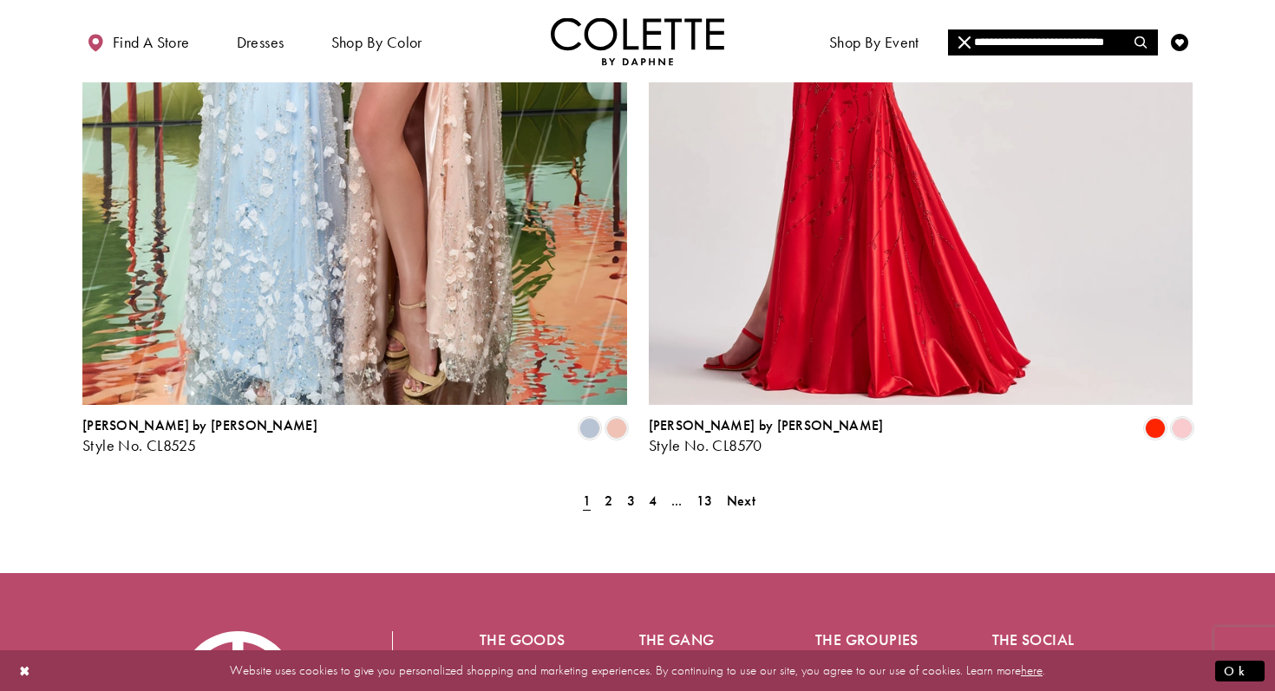
scroll to position [3170, 0]
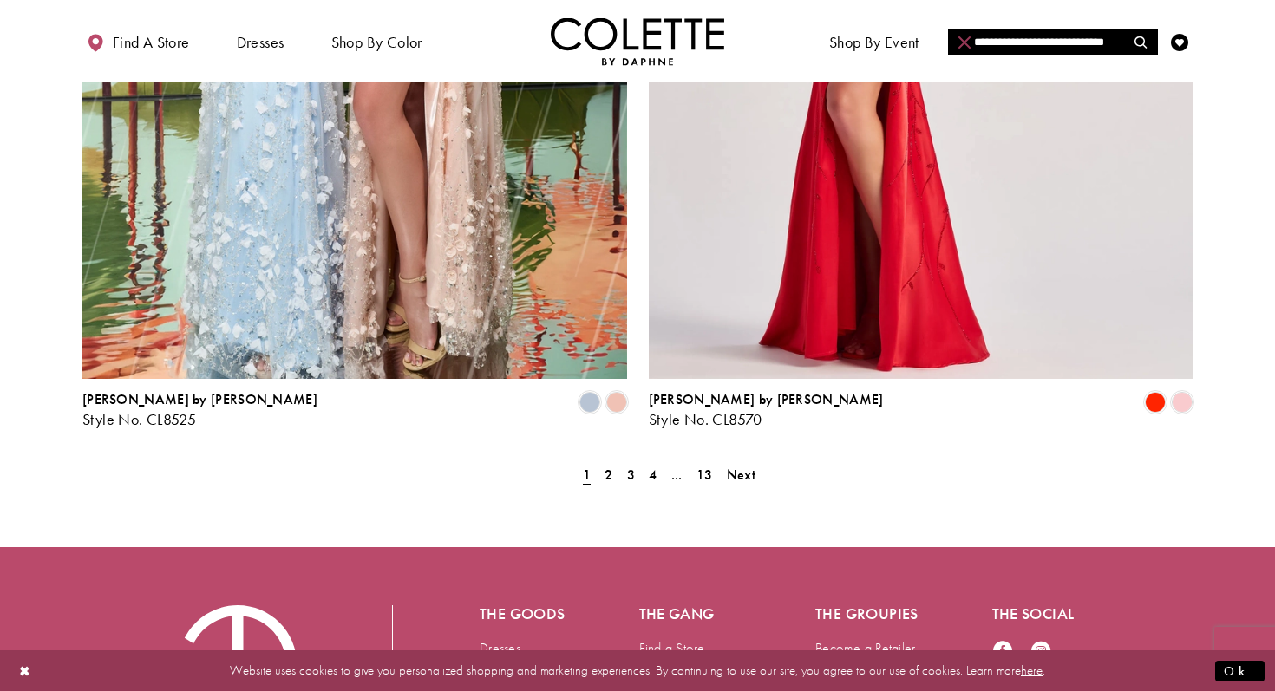
click at [963, 39] on icon "Close Search" at bounding box center [964, 42] width 12 height 12
click at [1140, 38] on icon "Toggle search" at bounding box center [1141, 42] width 17 height 17
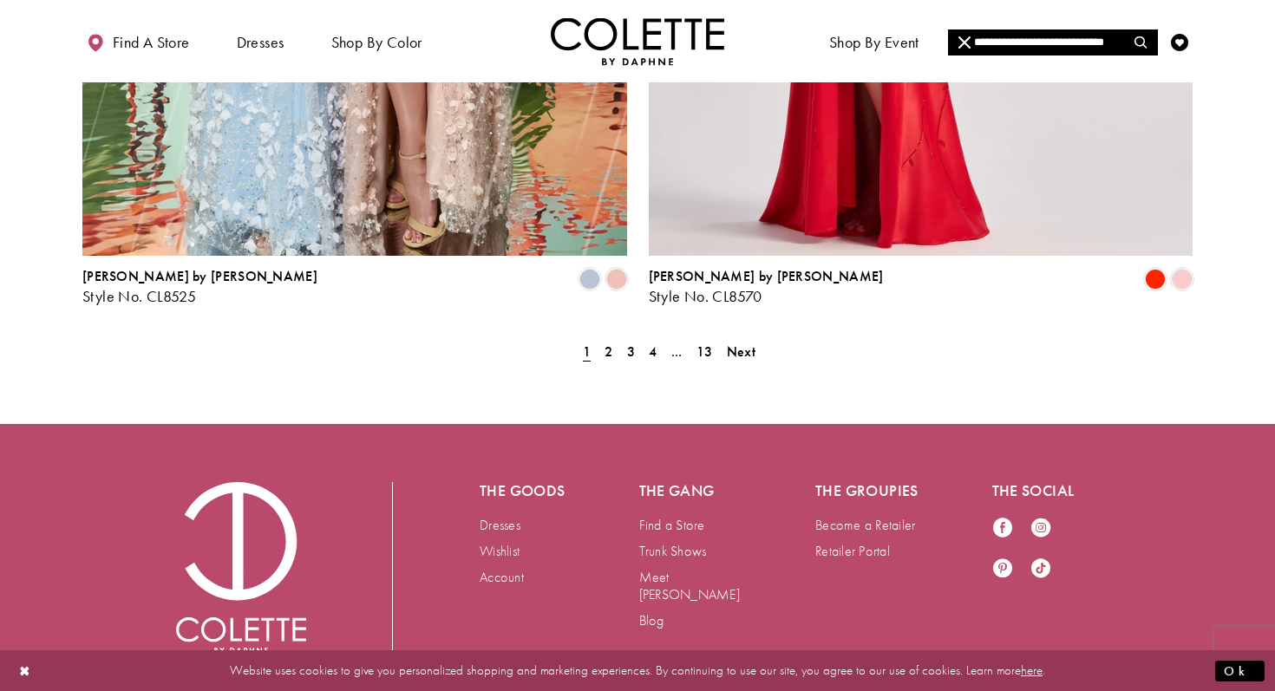
scroll to position [3302, 0]
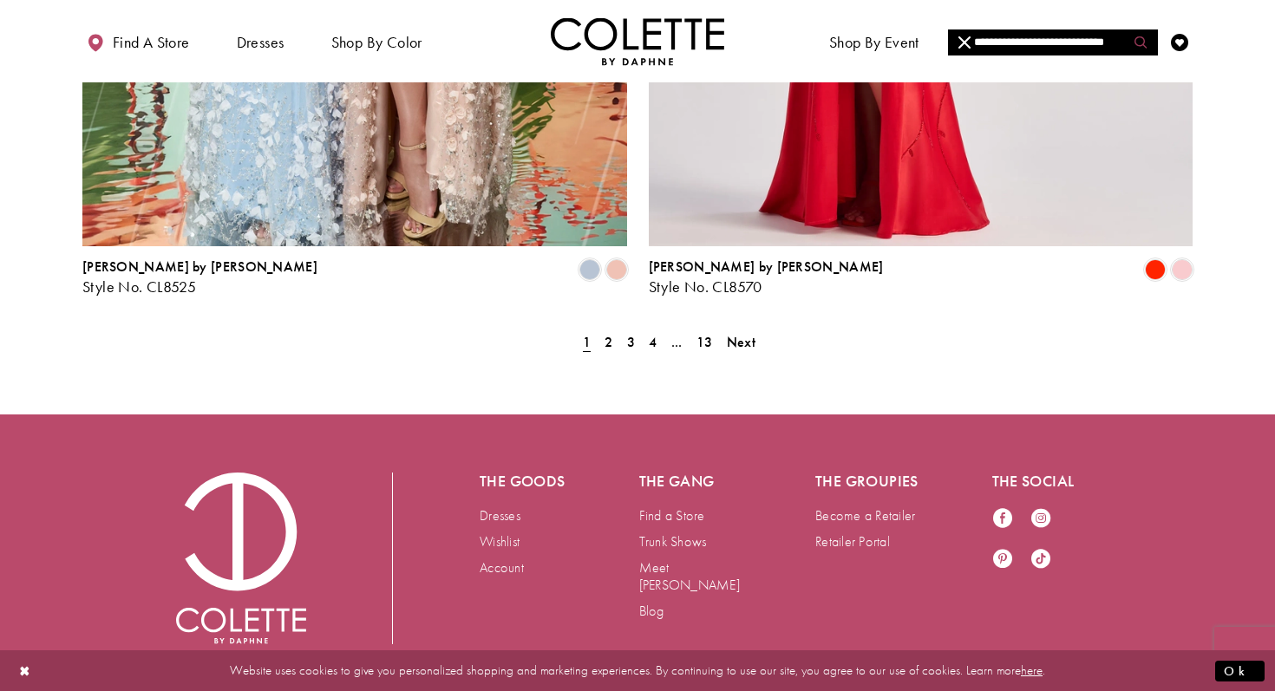
click at [1140, 38] on icon "Submit Search" at bounding box center [1140, 42] width 12 height 12
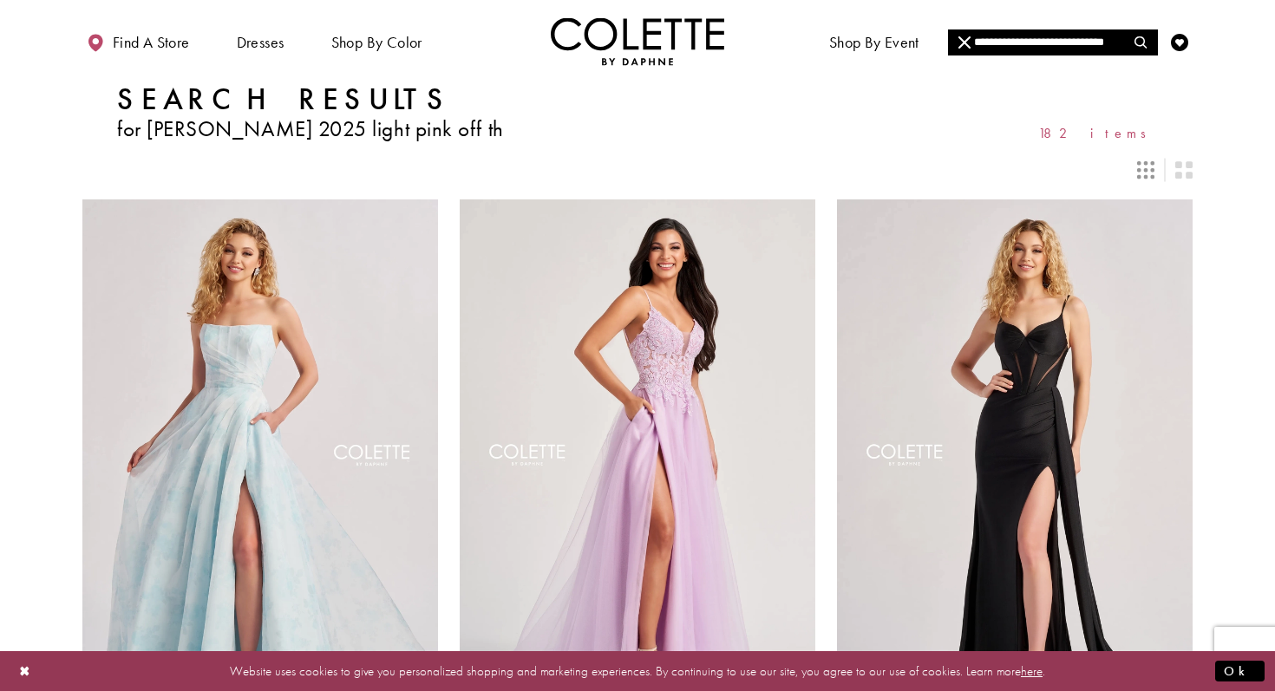
drag, startPoint x: 0, startPoint y: 0, endPoint x: 954, endPoint y: 25, distance: 954.2
click at [954, 25] on div "**********" at bounding box center [637, 41] width 1110 height 82
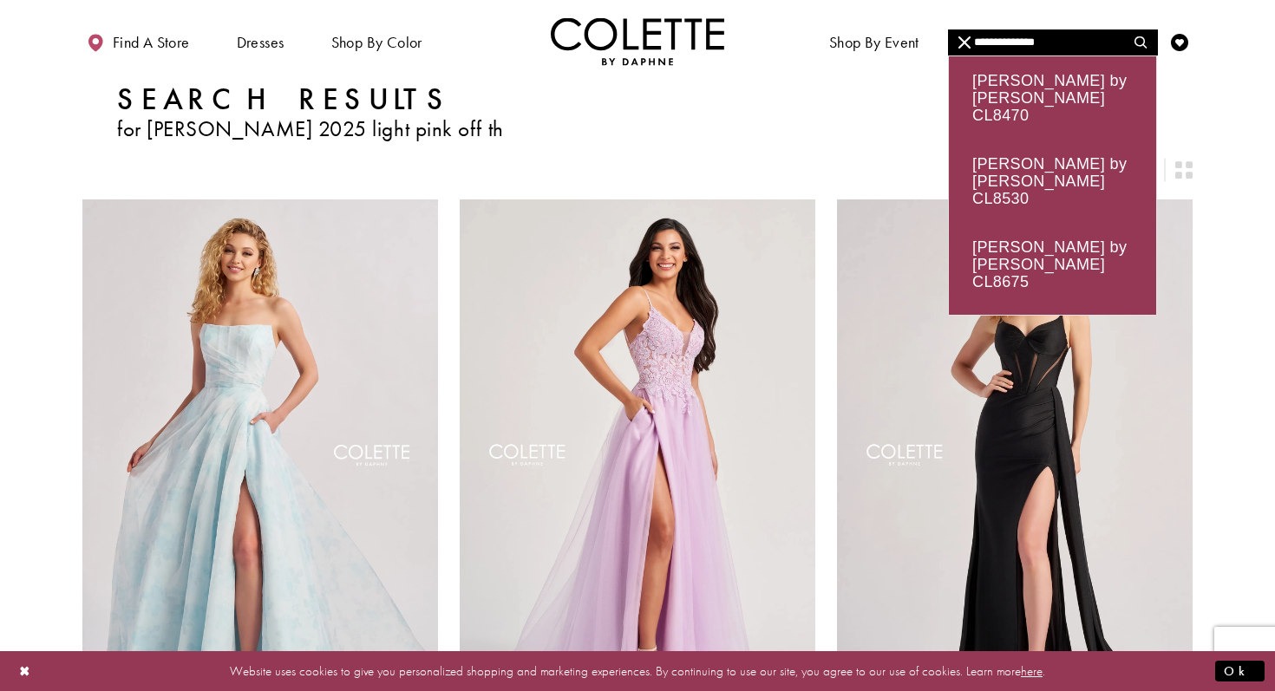
type input "**********"
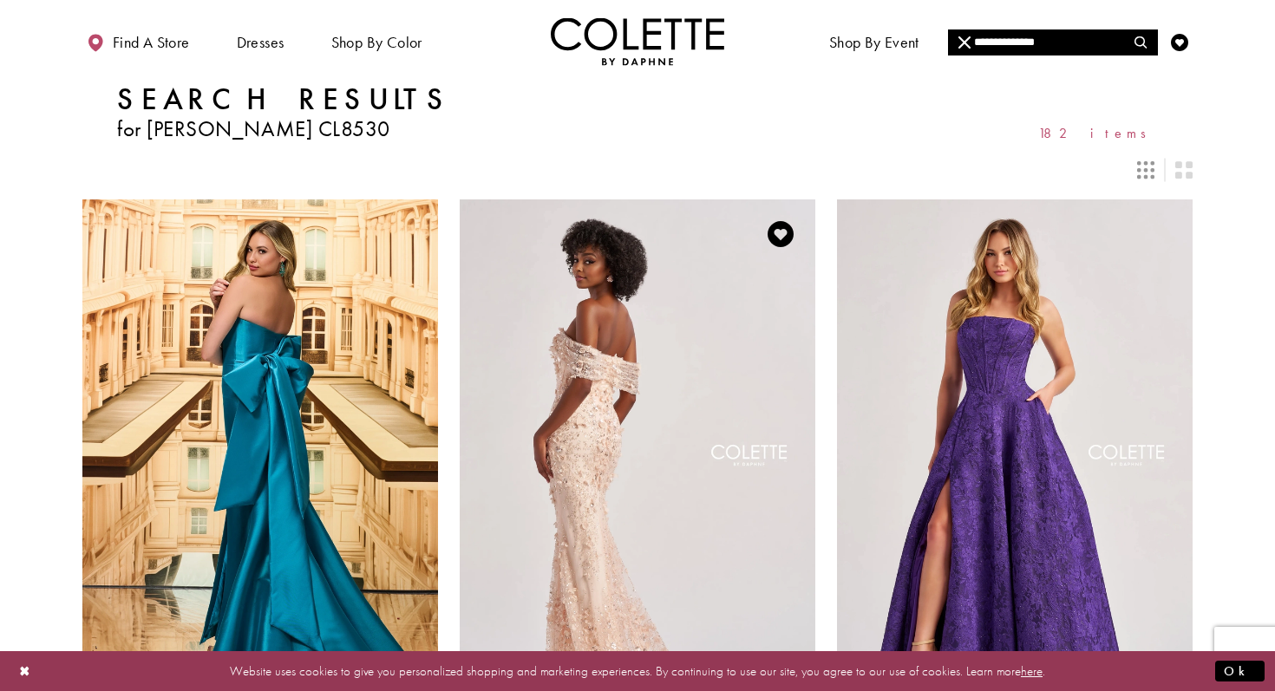
click at [669, 382] on img "Visit Colette by Daphne Style No. CL8530 Page" at bounding box center [638, 457] width 356 height 517
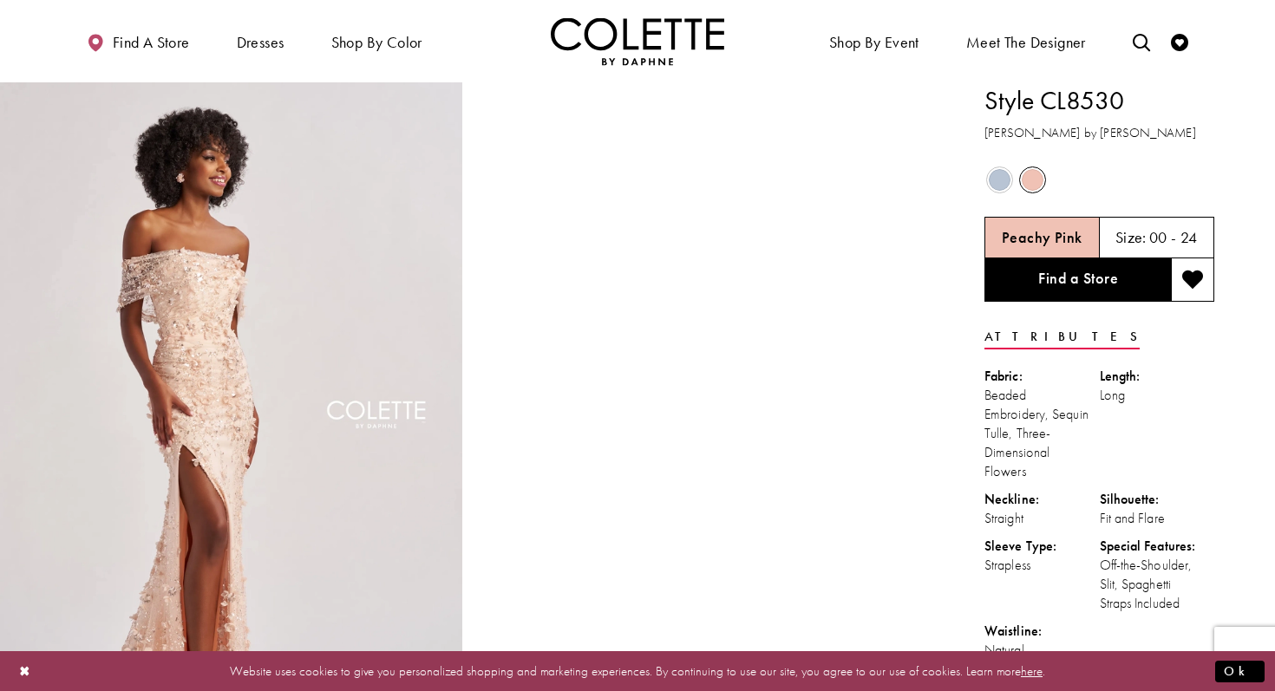
click at [1000, 177] on span "Product color controls state depends on size chosen" at bounding box center [1000, 180] width 22 height 22
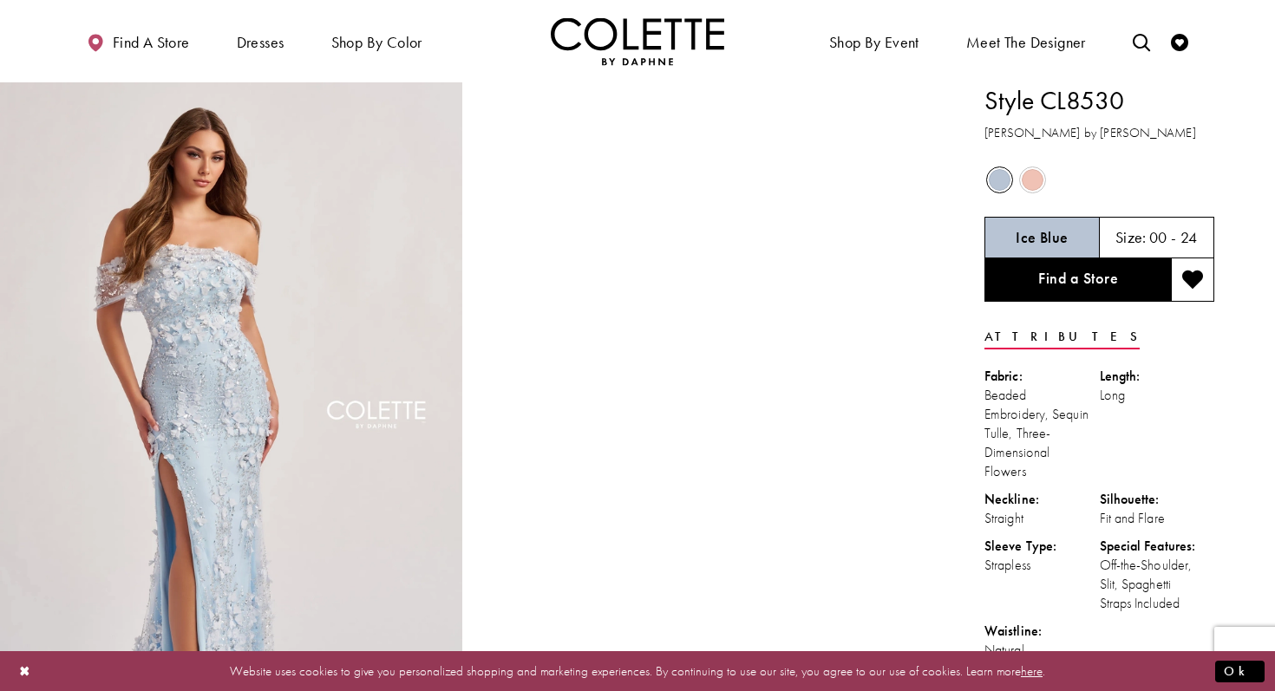
click at [1026, 173] on span "Product color controls state depends on size chosen" at bounding box center [1033, 180] width 22 height 22
